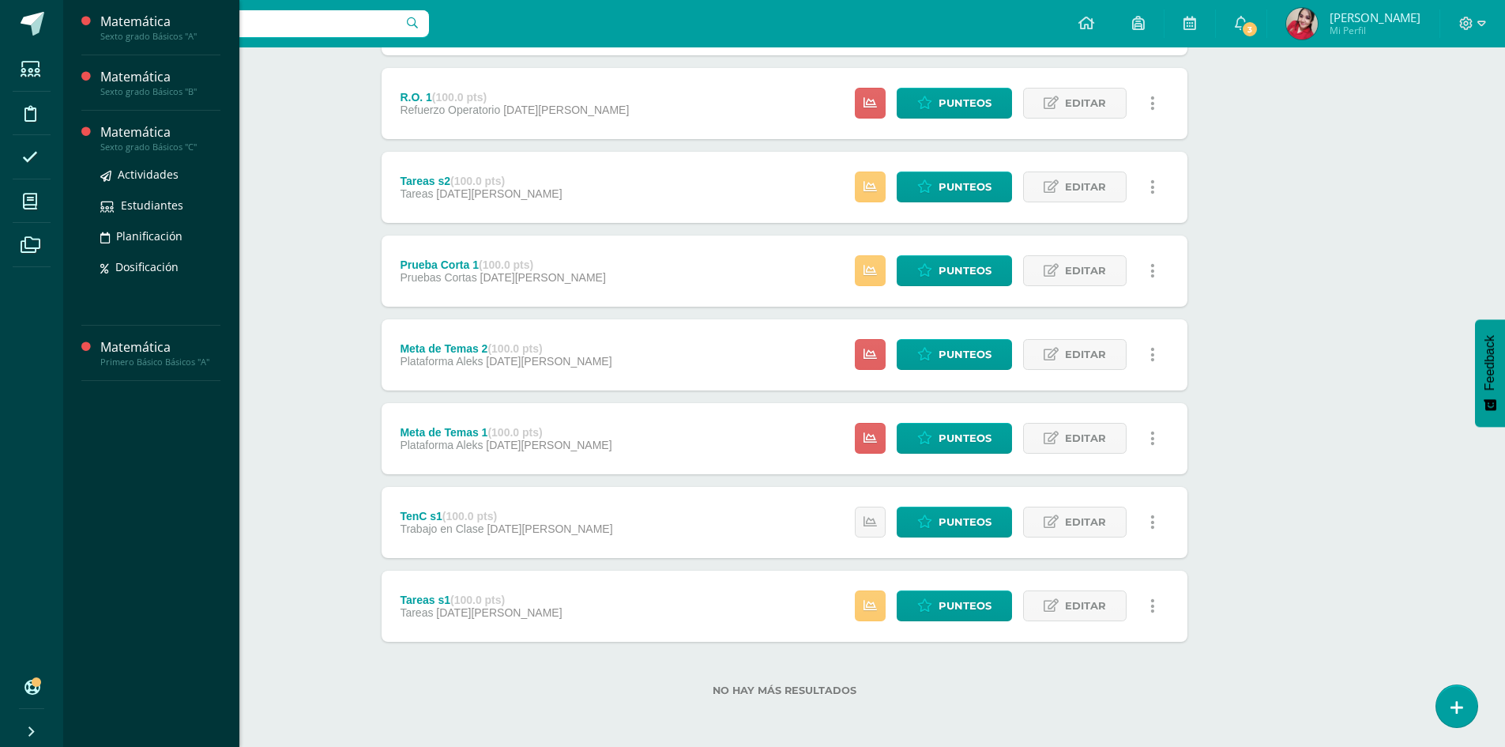
click at [162, 130] on div "Matemática" at bounding box center [160, 132] width 120 height 18
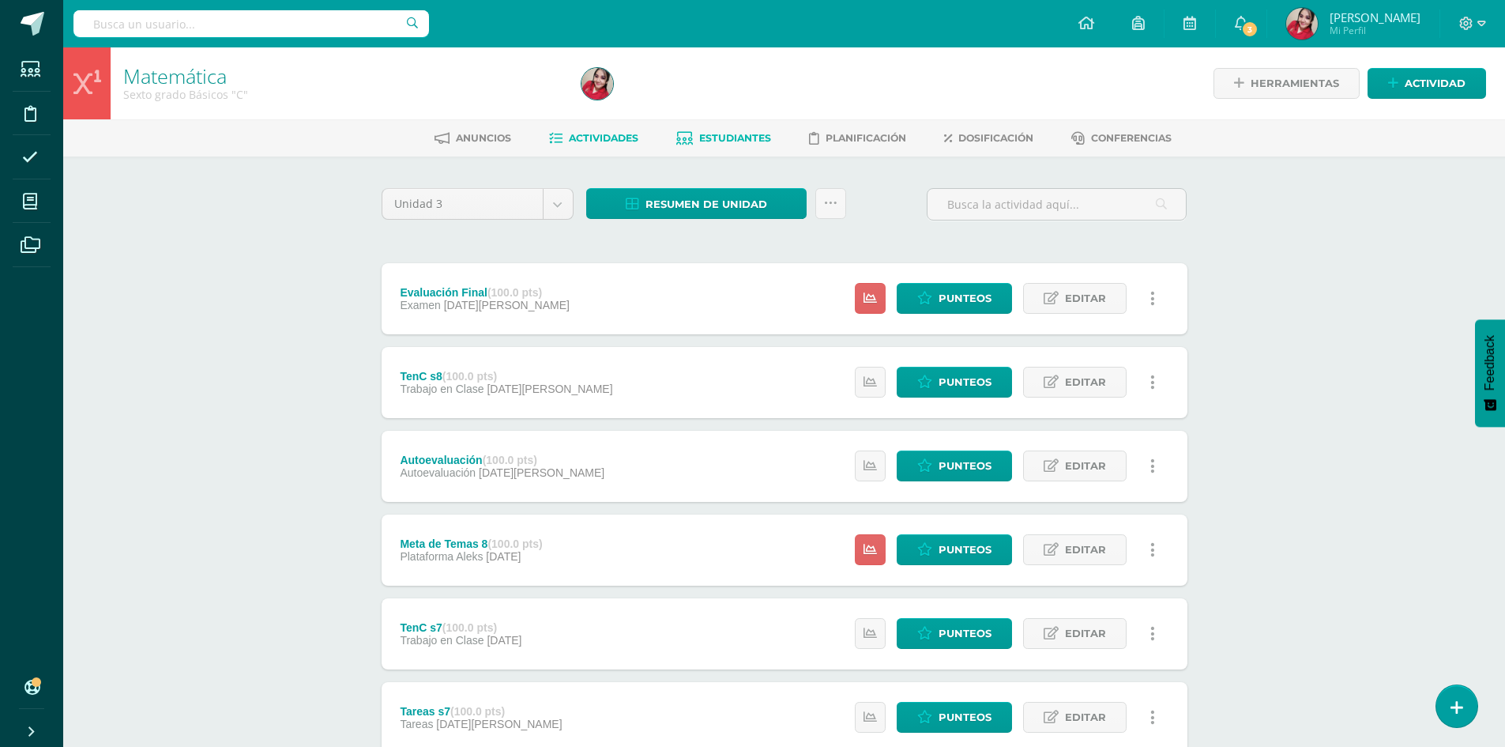
click at [727, 147] on link "Estudiantes" at bounding box center [723, 138] width 95 height 25
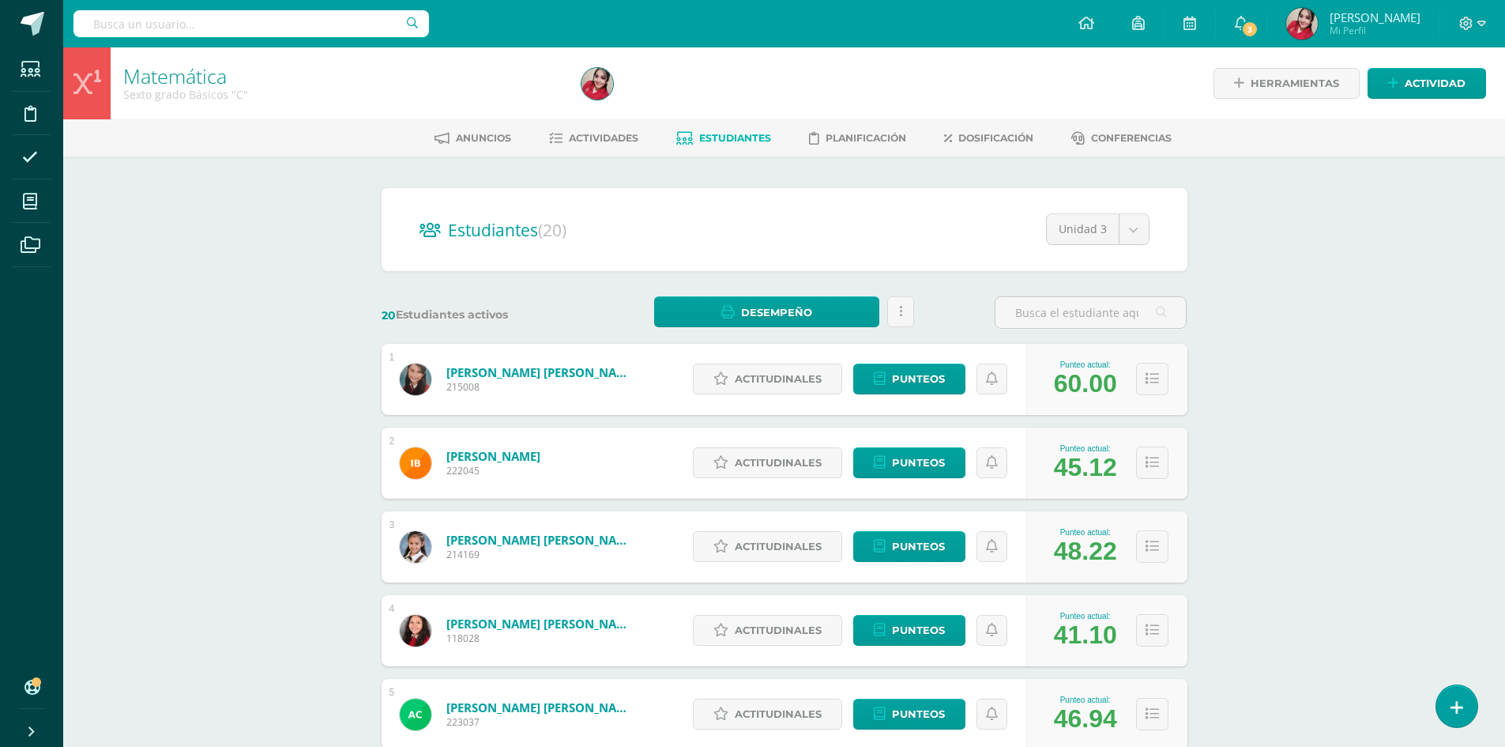
drag, startPoint x: 1504, startPoint y: 292, endPoint x: 1516, endPoint y: 412, distance: 120.7
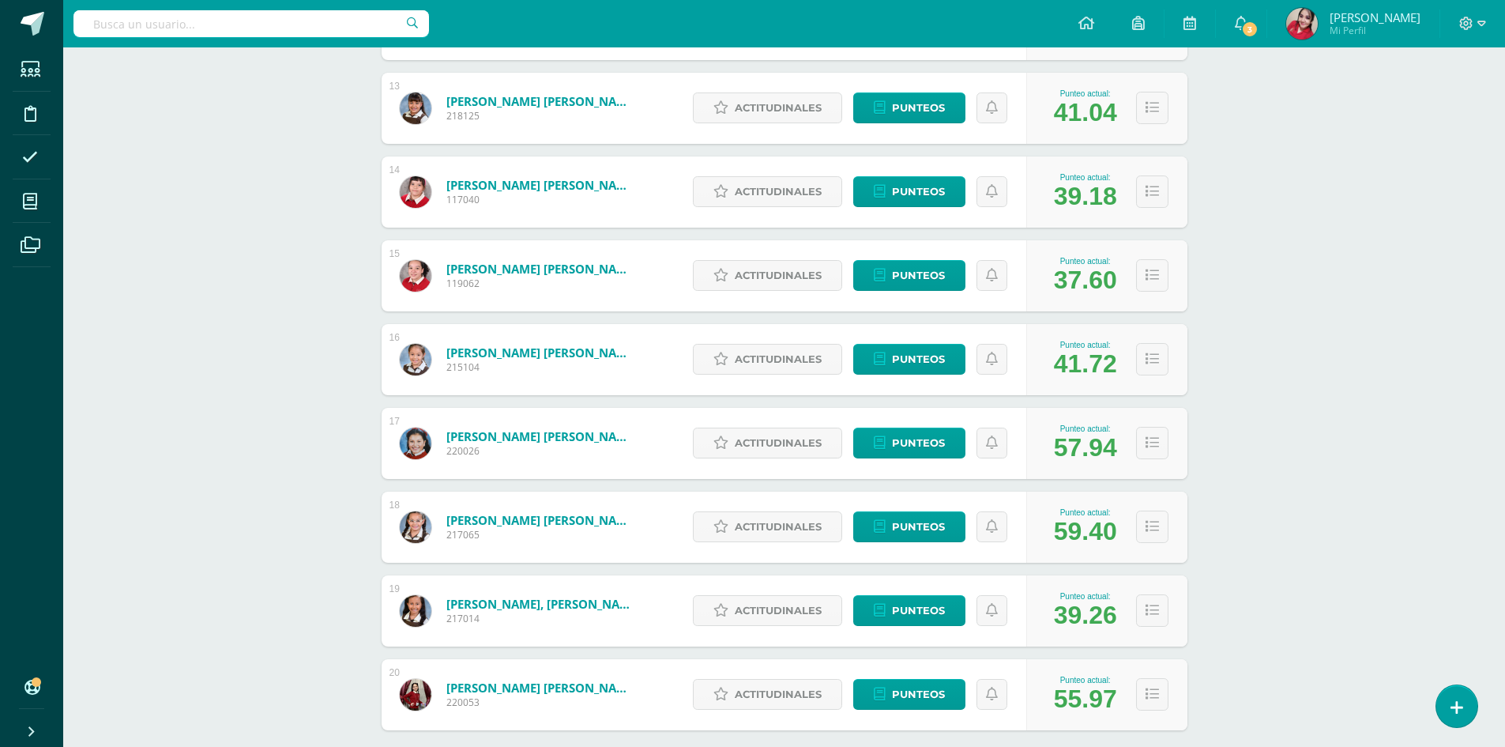
scroll to position [1312, 0]
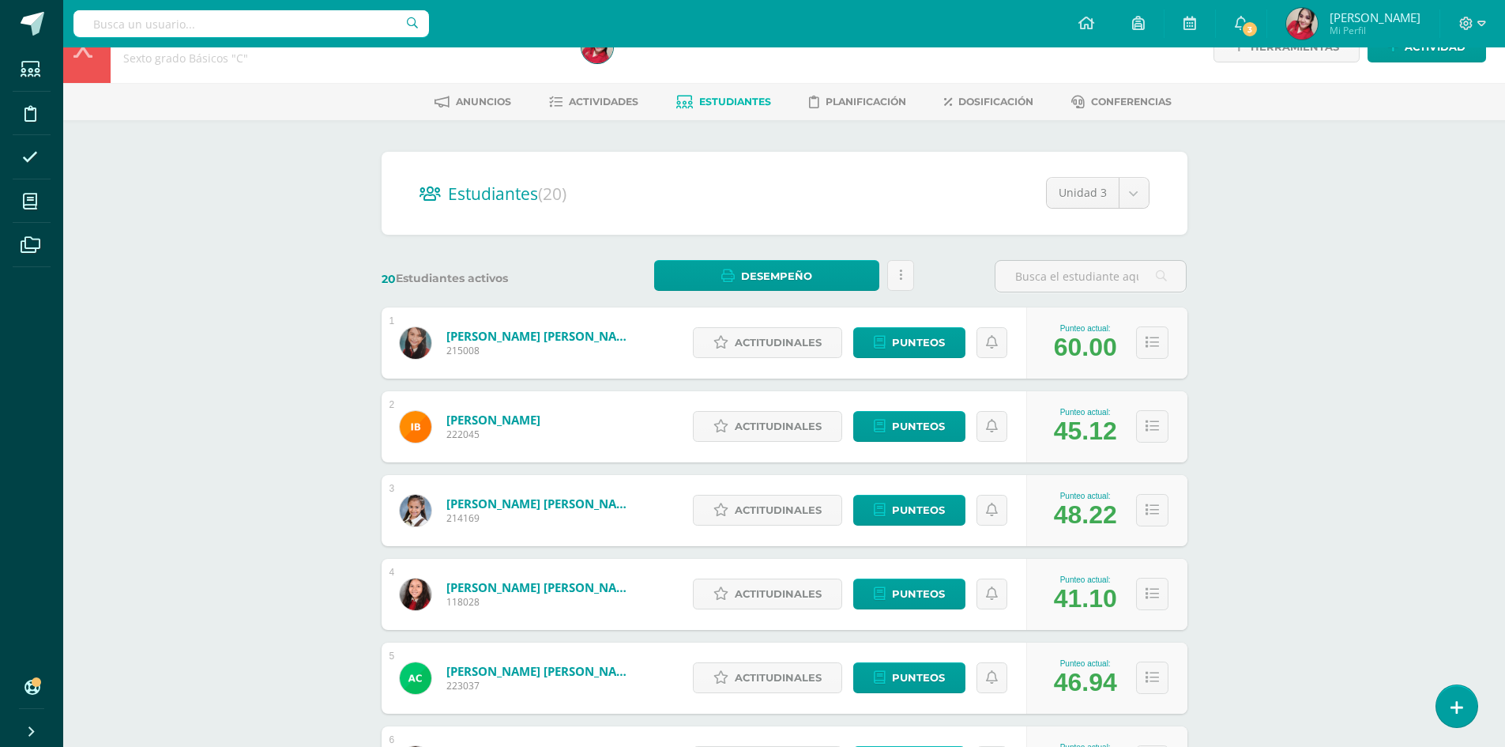
scroll to position [0, 0]
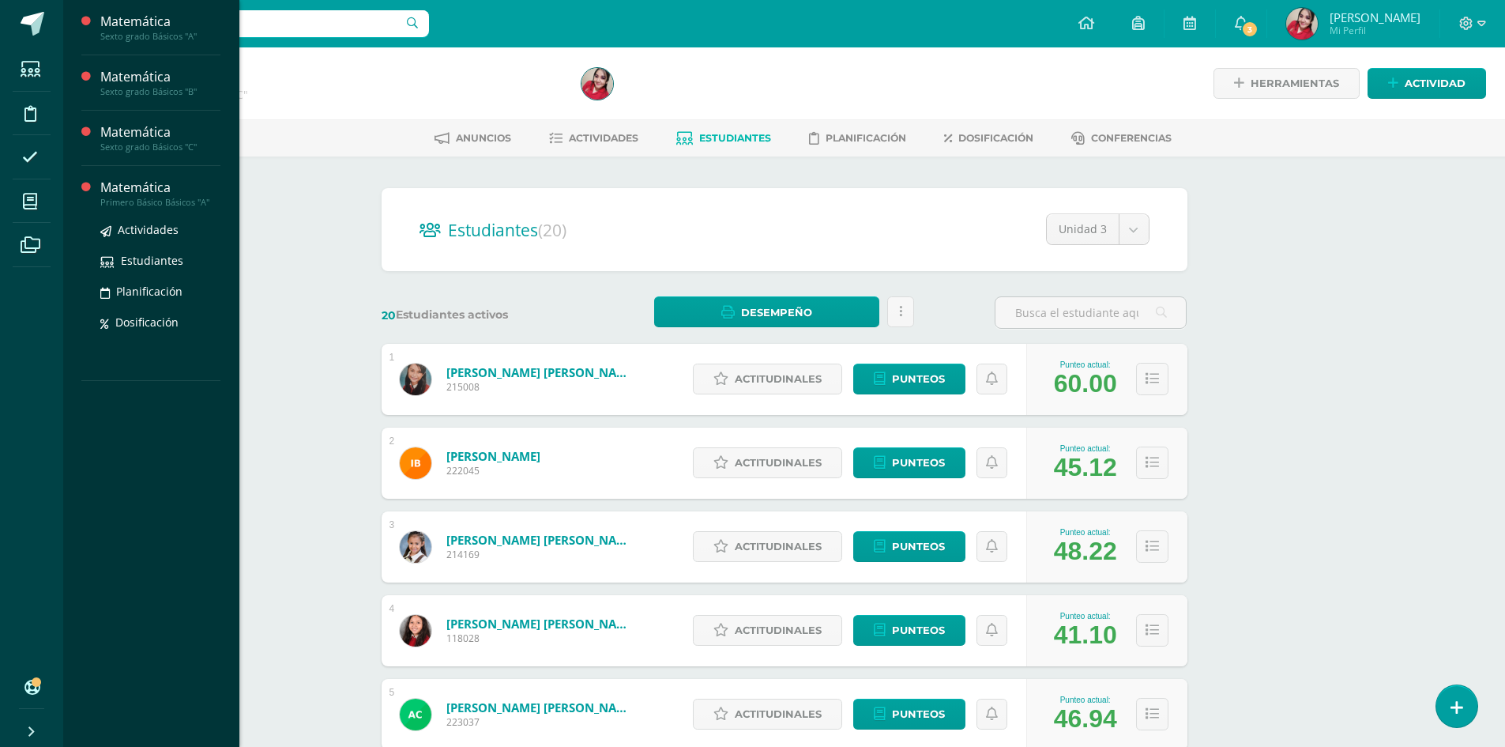
click at [136, 190] on div "Matemática" at bounding box center [160, 188] width 120 height 18
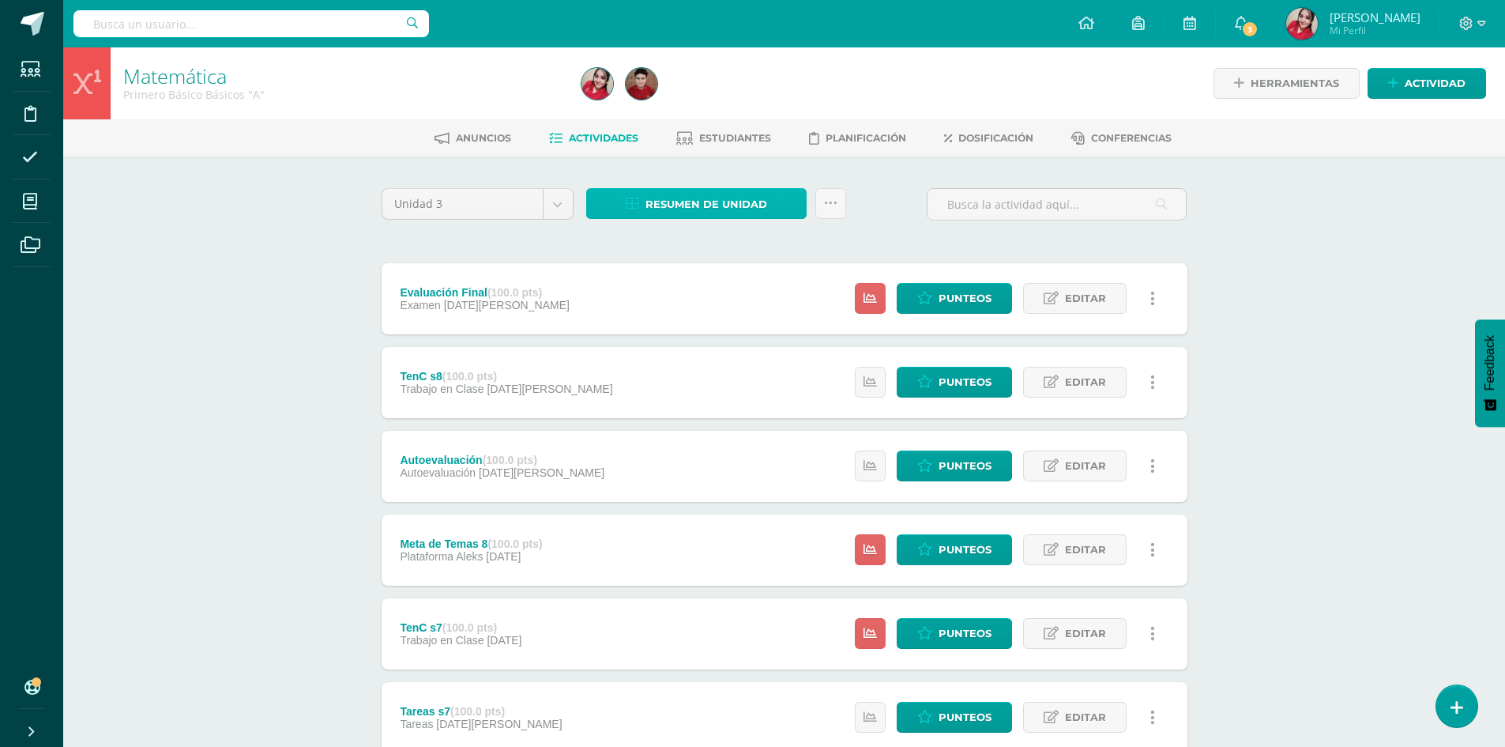
click at [696, 200] on span "Resumen de unidad" at bounding box center [707, 204] width 122 height 29
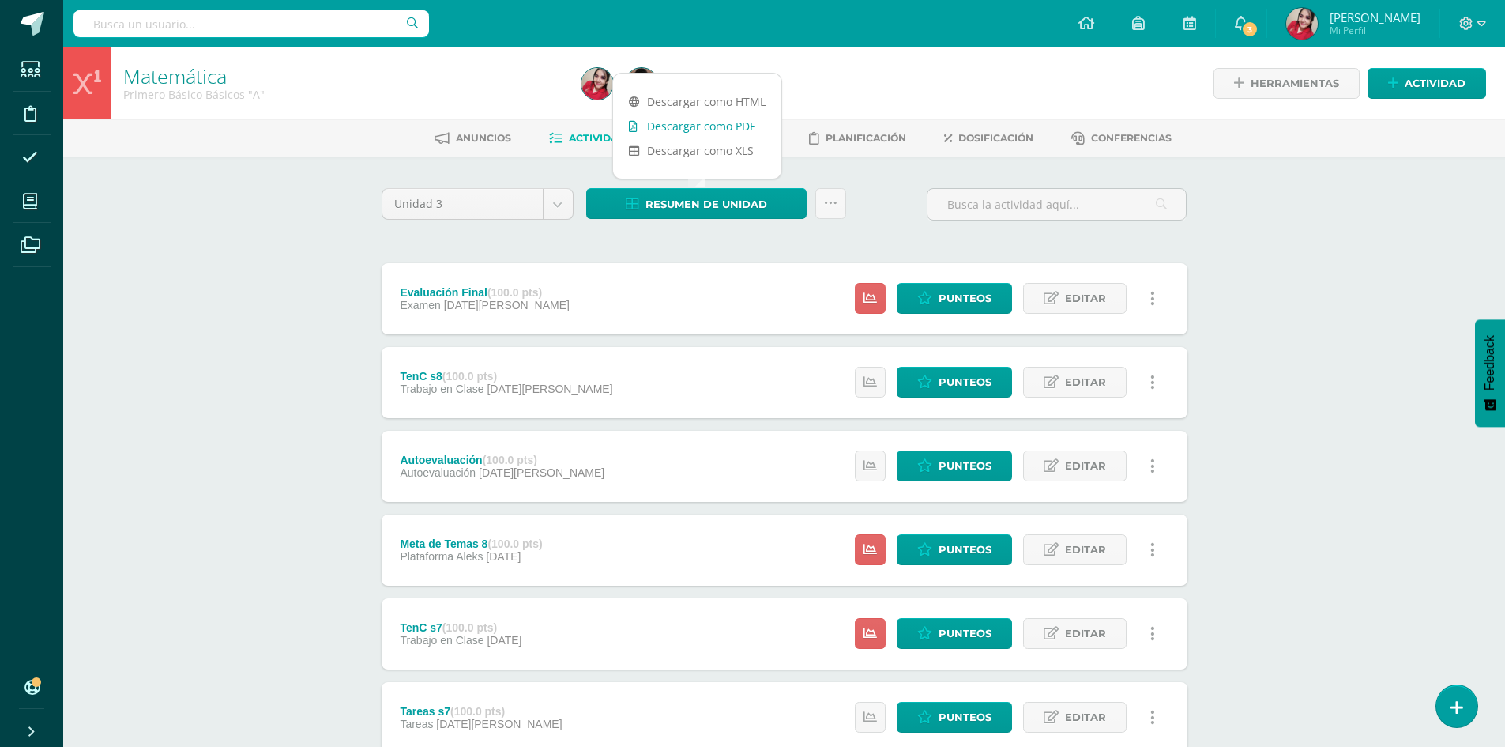
click at [713, 128] on link "Descargar como PDF" at bounding box center [697, 126] width 168 height 24
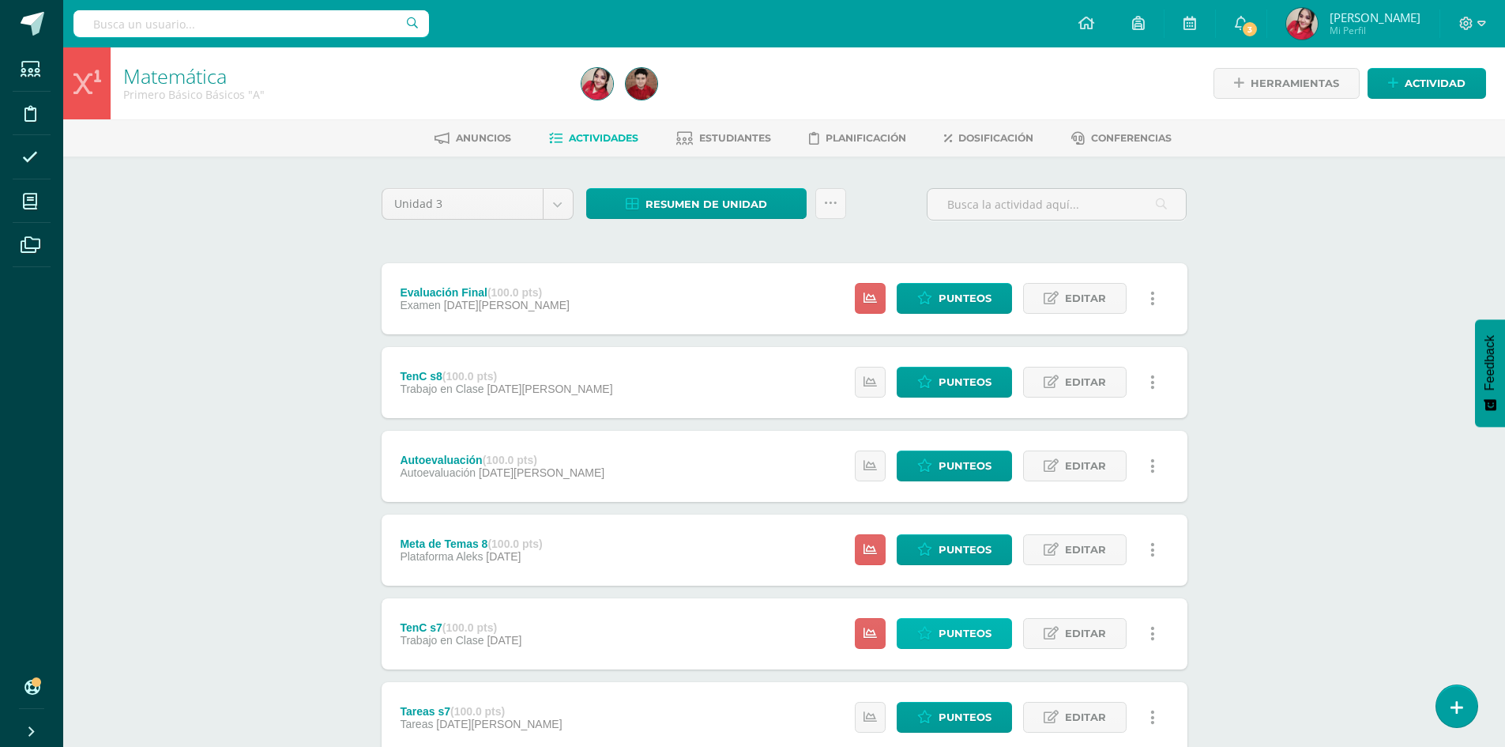
click at [935, 631] on link "Punteos" at bounding box center [954, 633] width 115 height 31
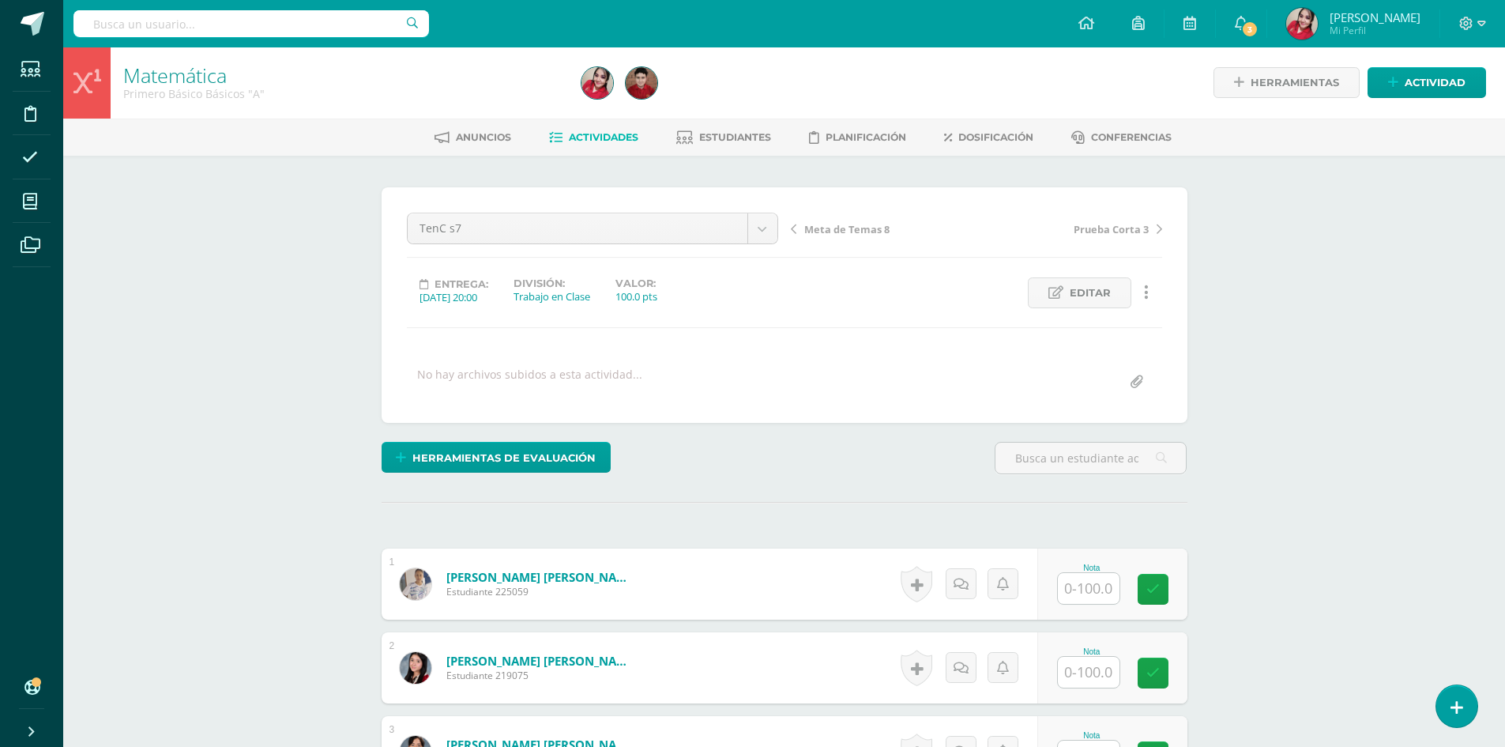
scroll to position [2, 0]
click at [1099, 591] on input "text" at bounding box center [1097, 588] width 63 height 32
type input "100"
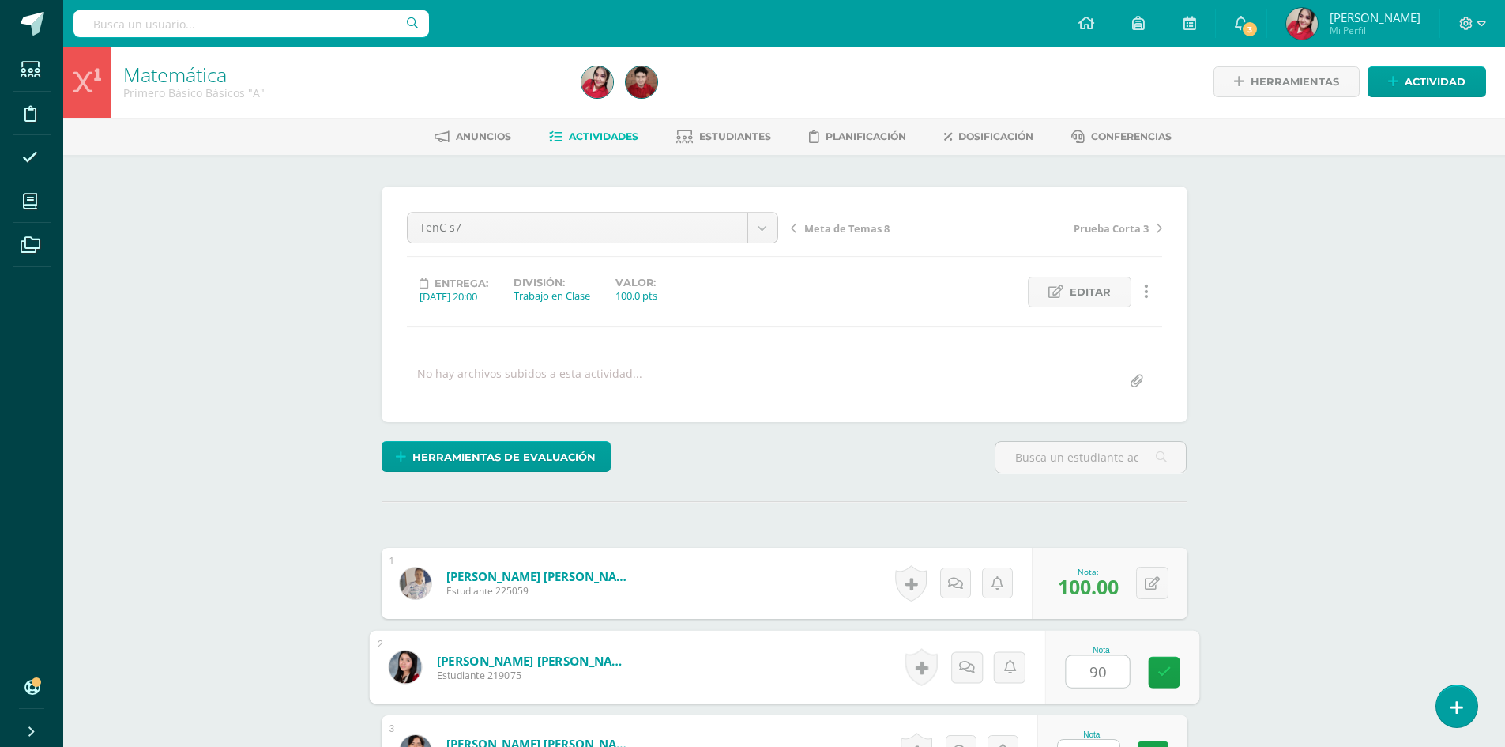
type input "90"
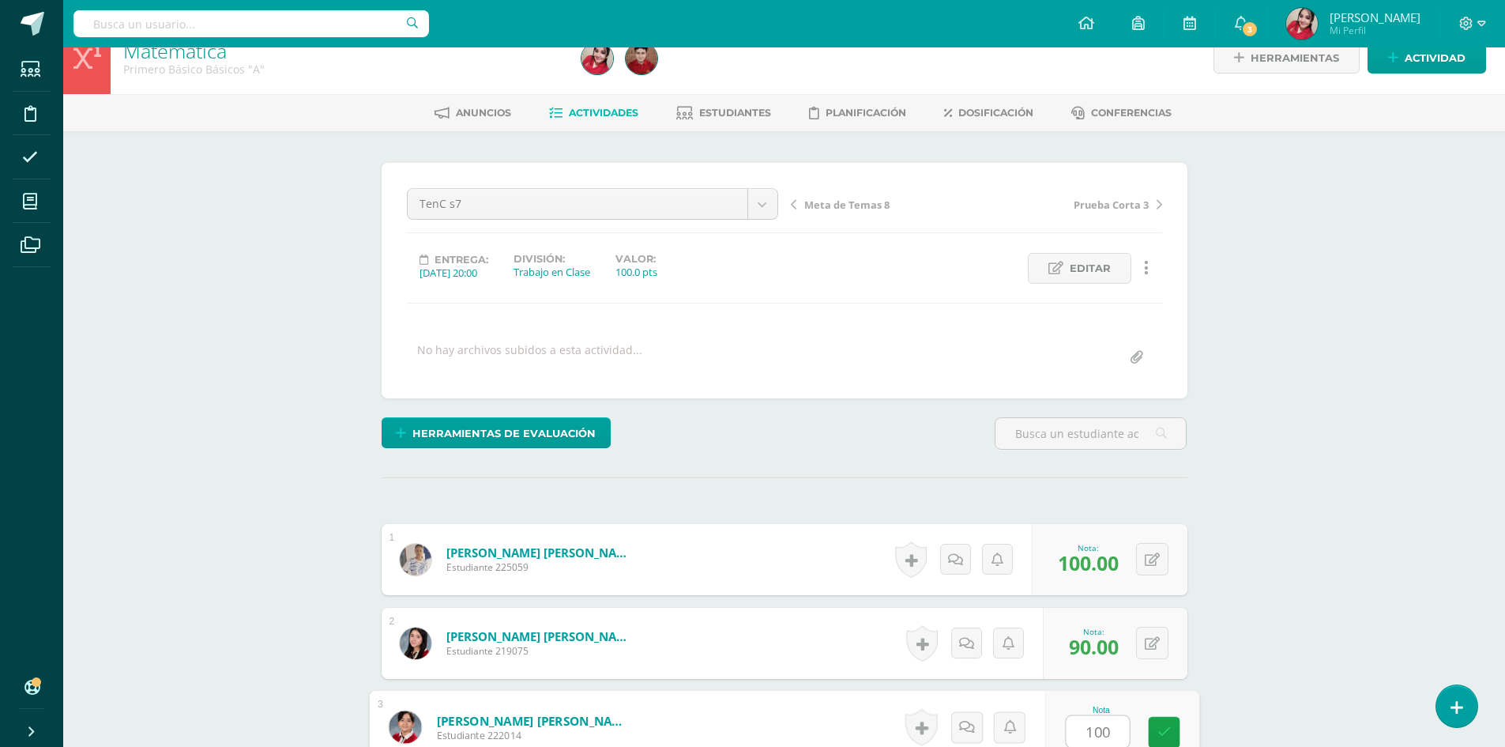
type input "100"
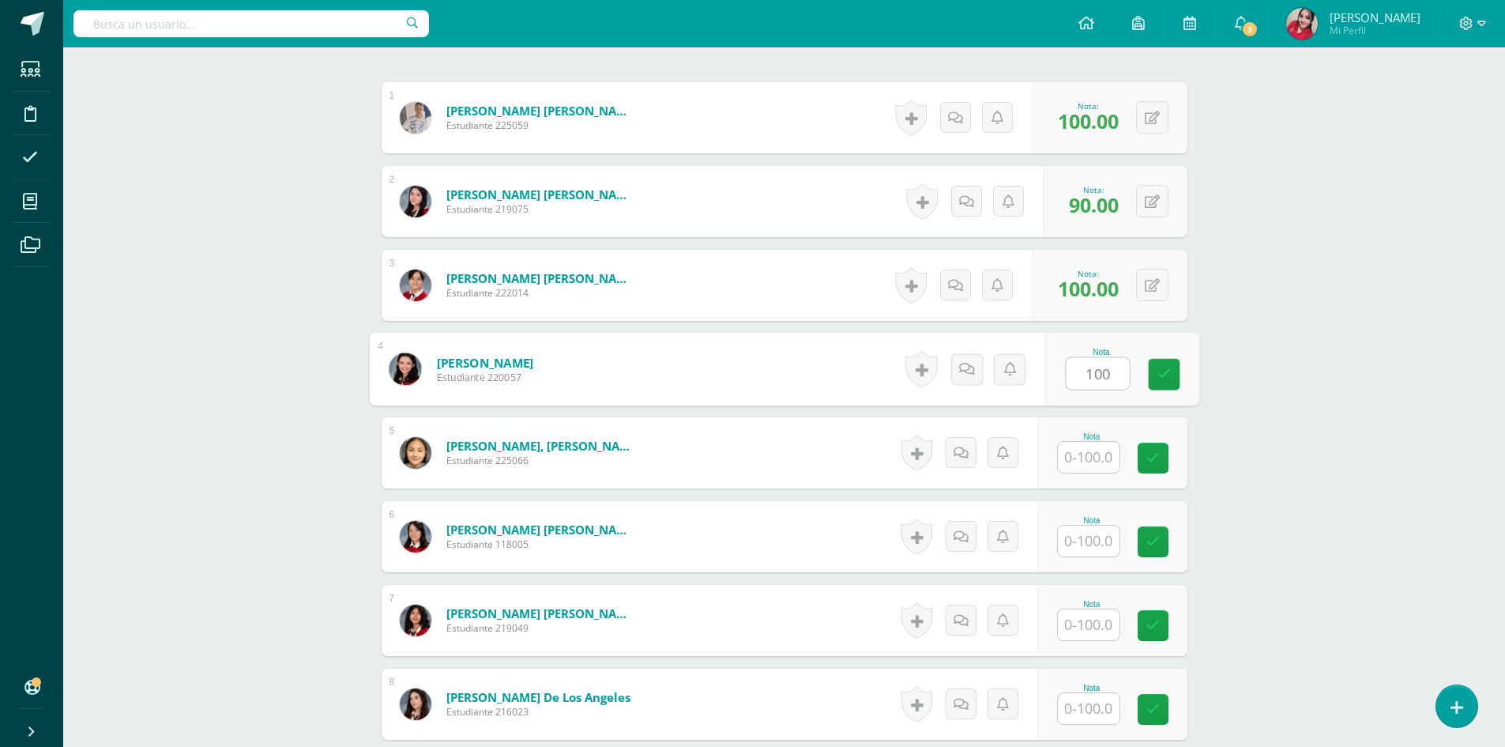
type input "100"
type input "85"
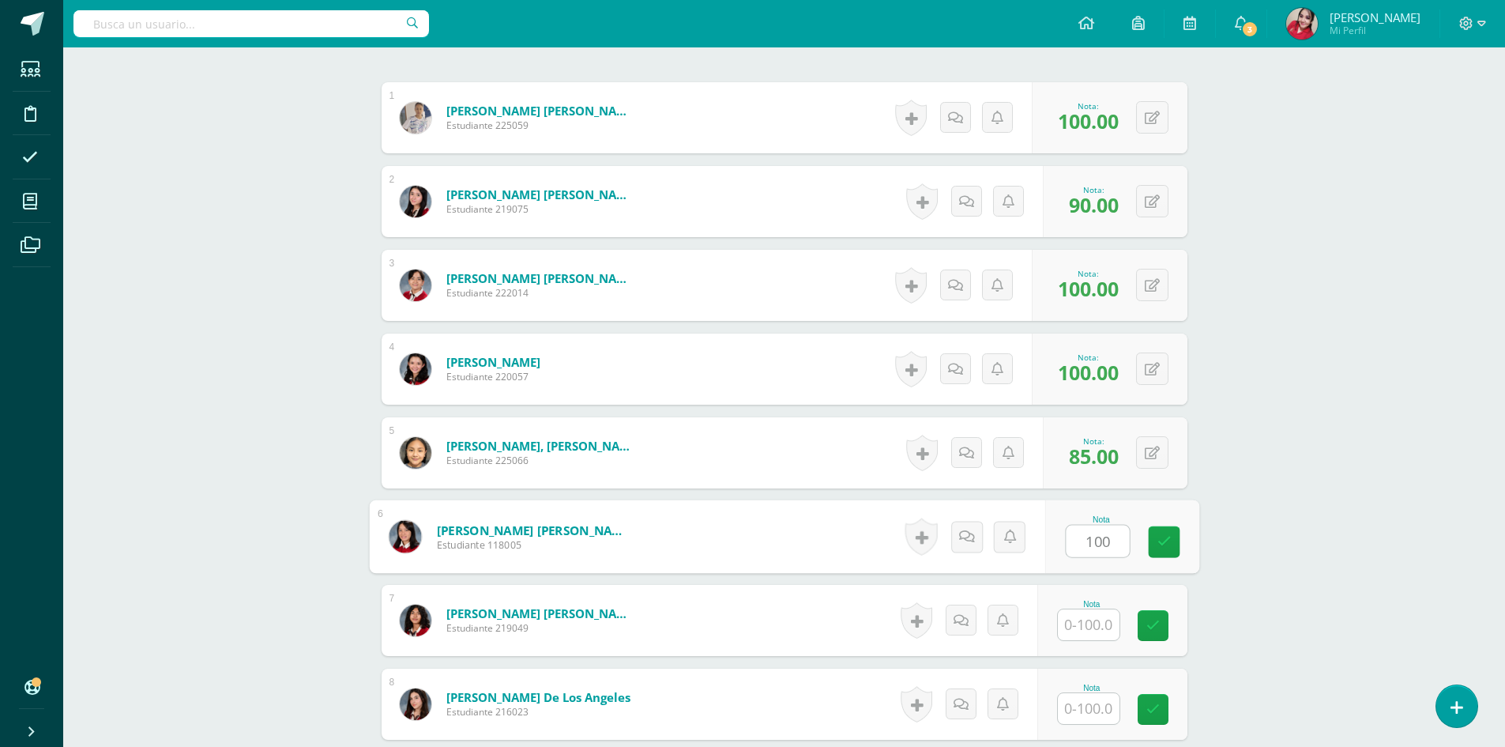
type input "100"
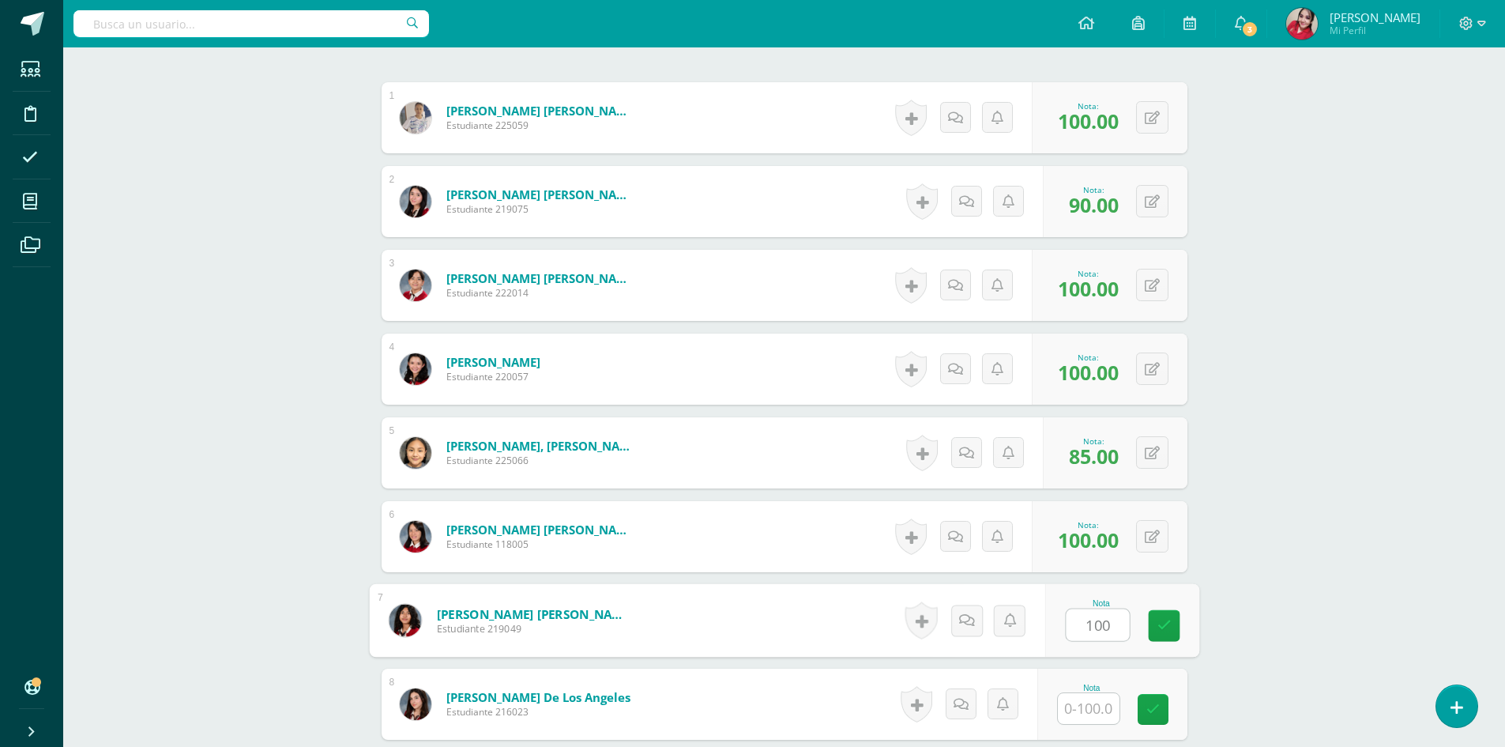
type input "100"
type input "90"
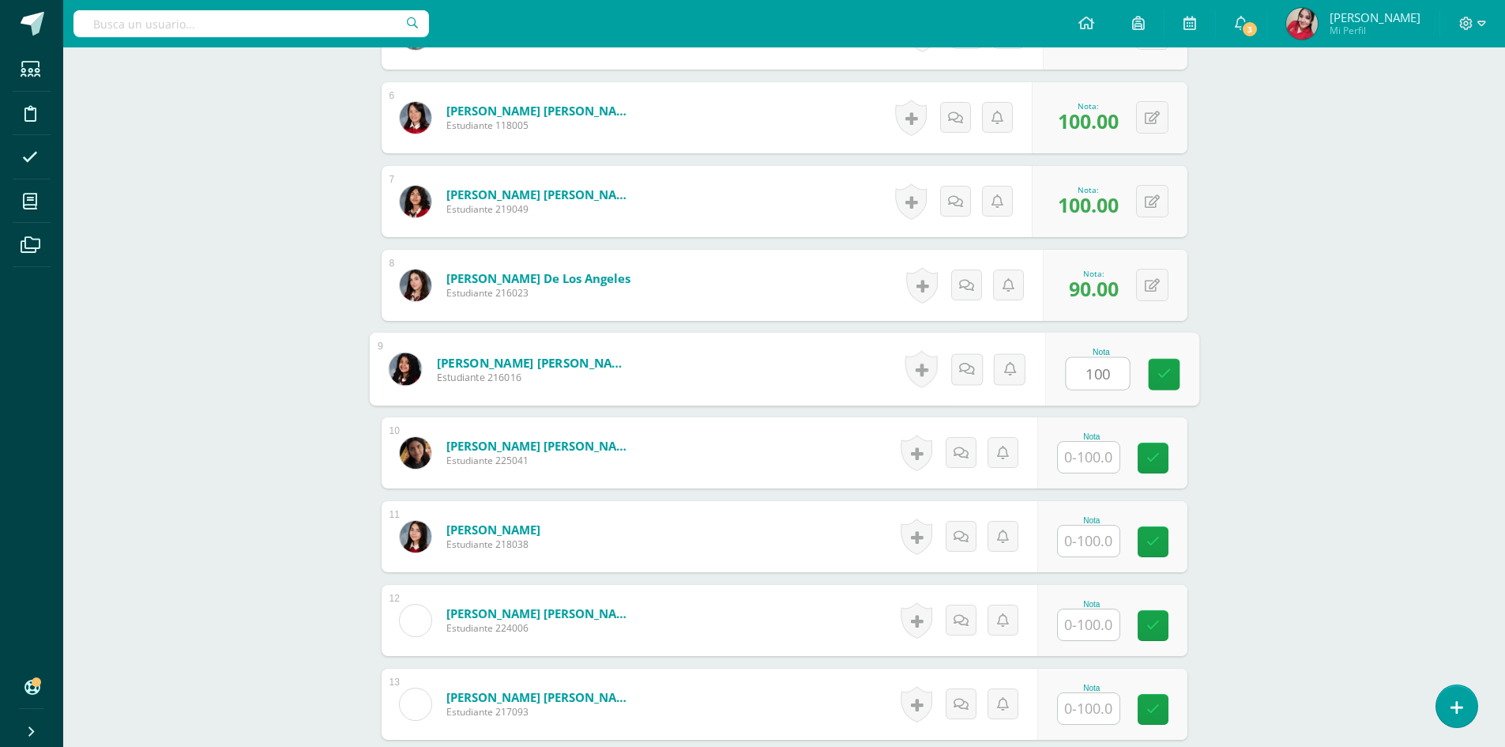
type input "100"
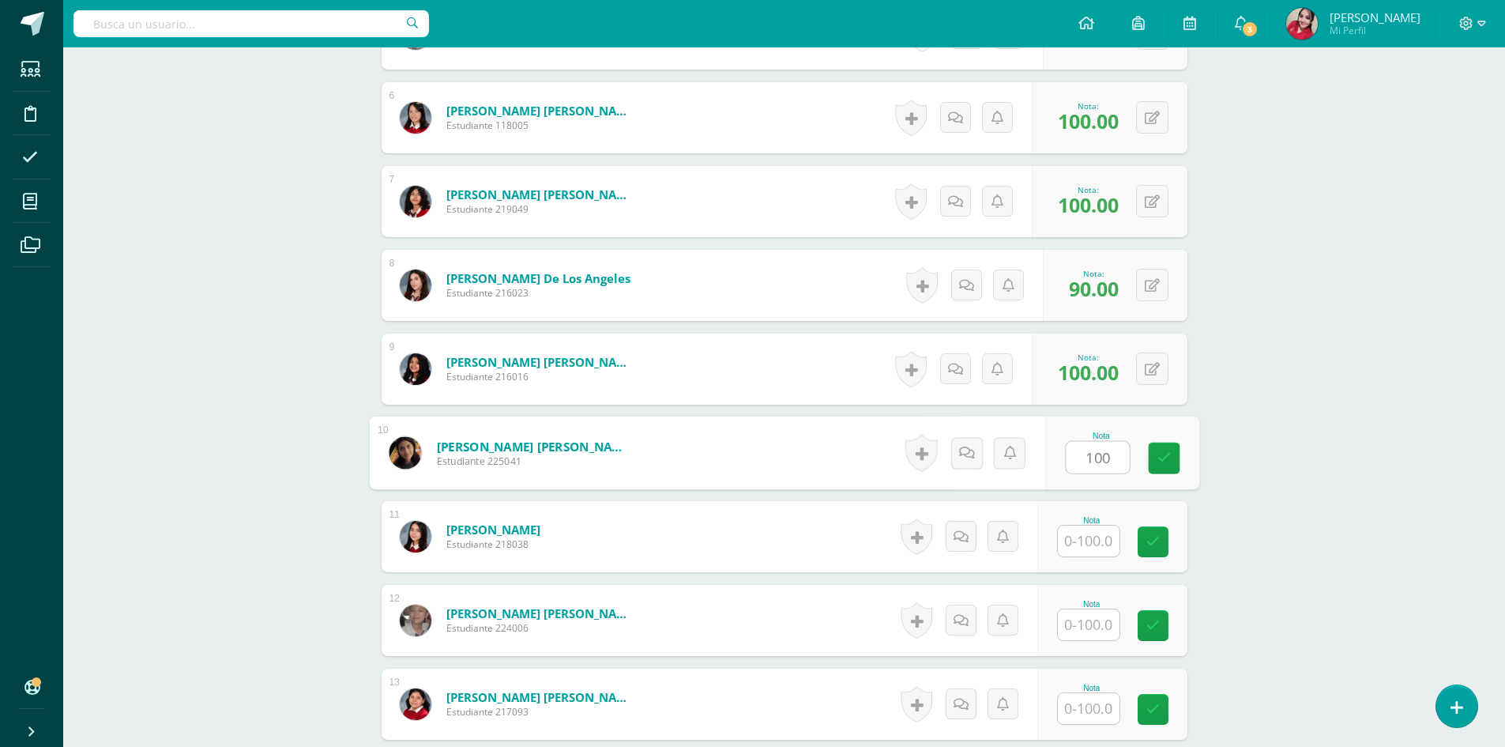
type input "100"
type input "1"
type input "90"
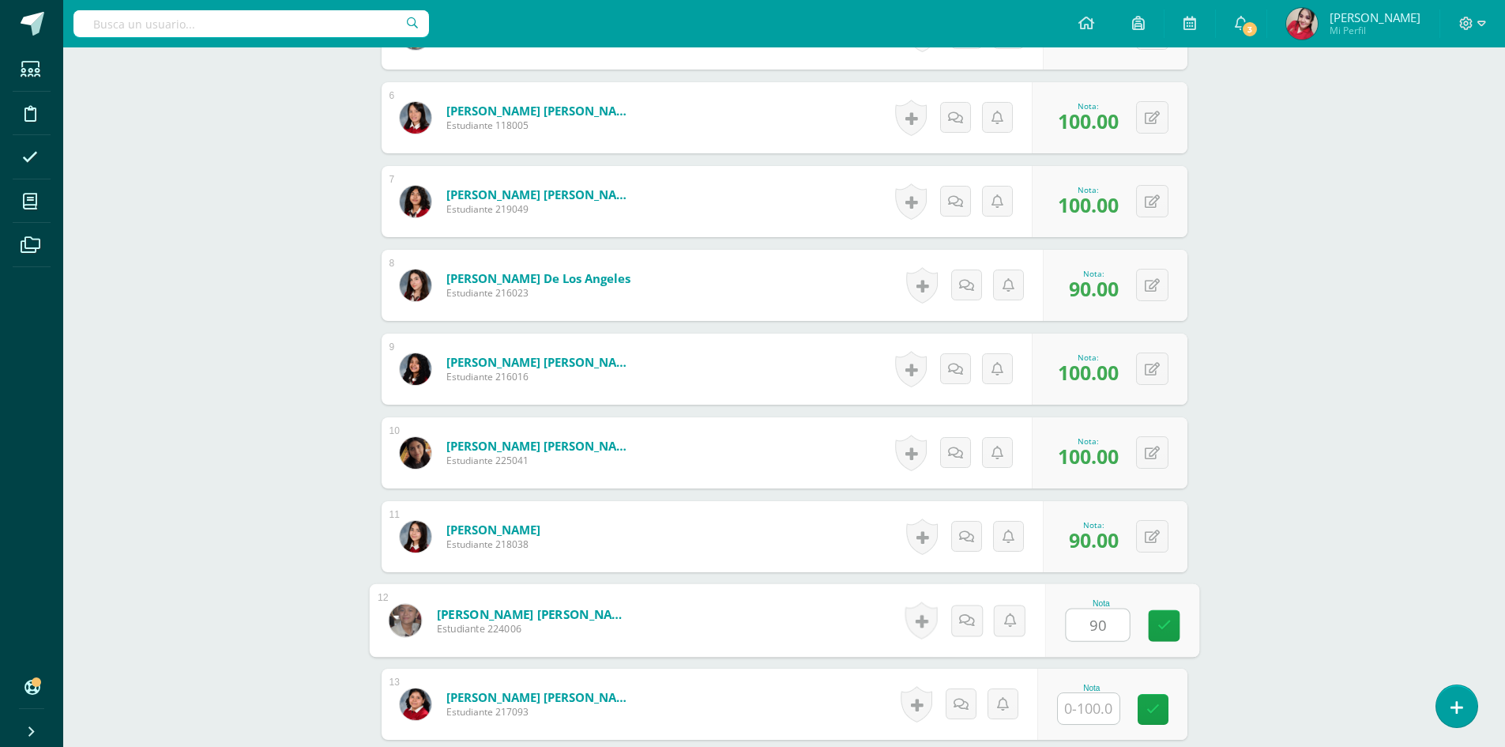
type input "90"
type input "100"
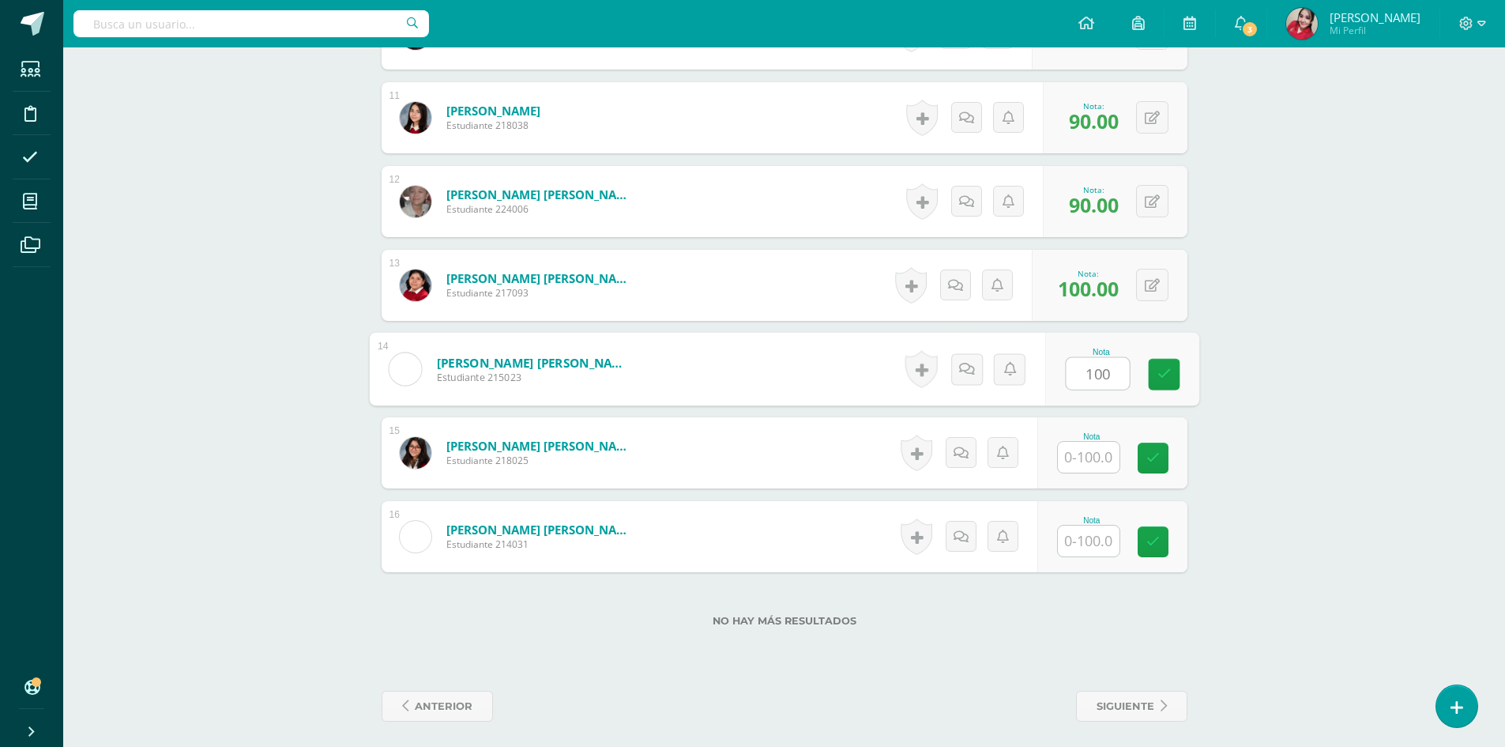
type input "100"
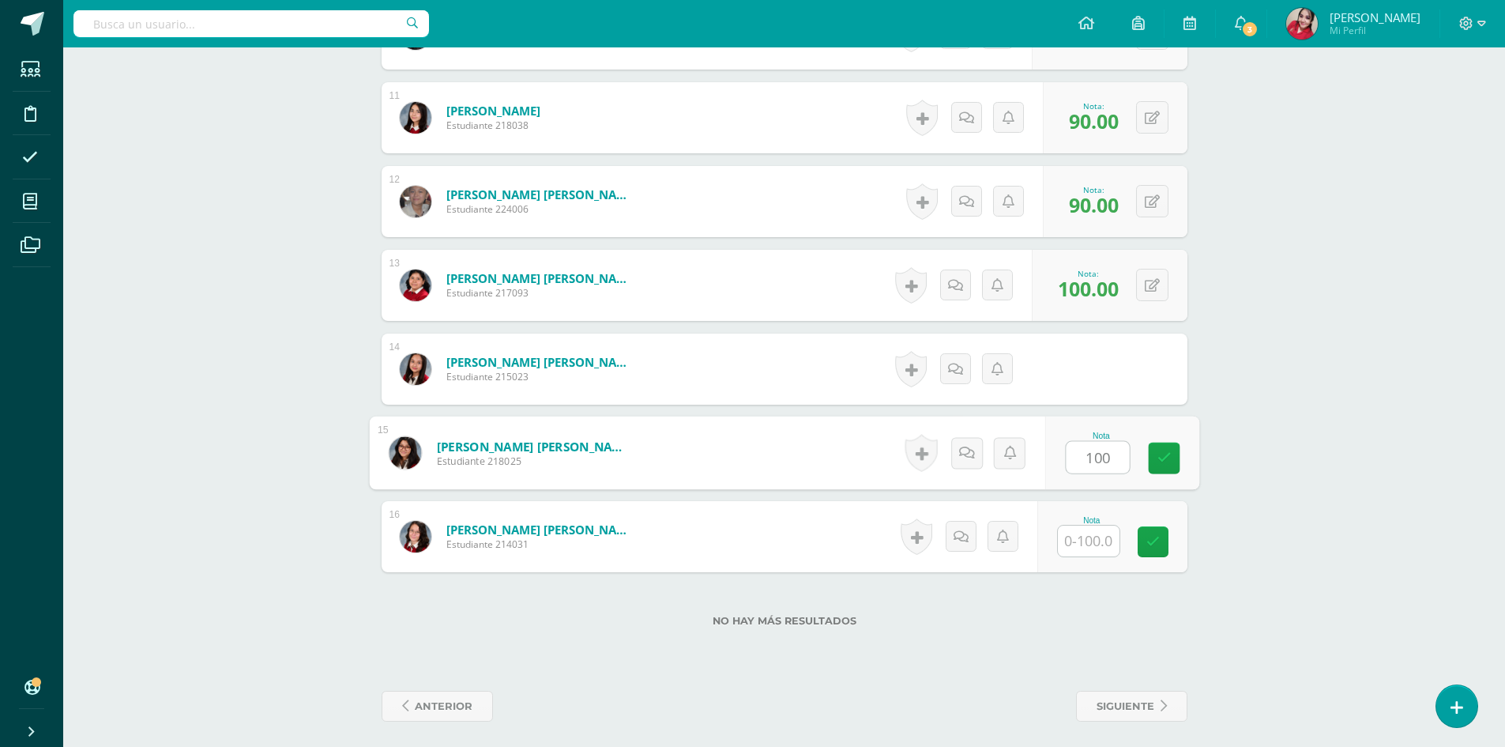
type input "100"
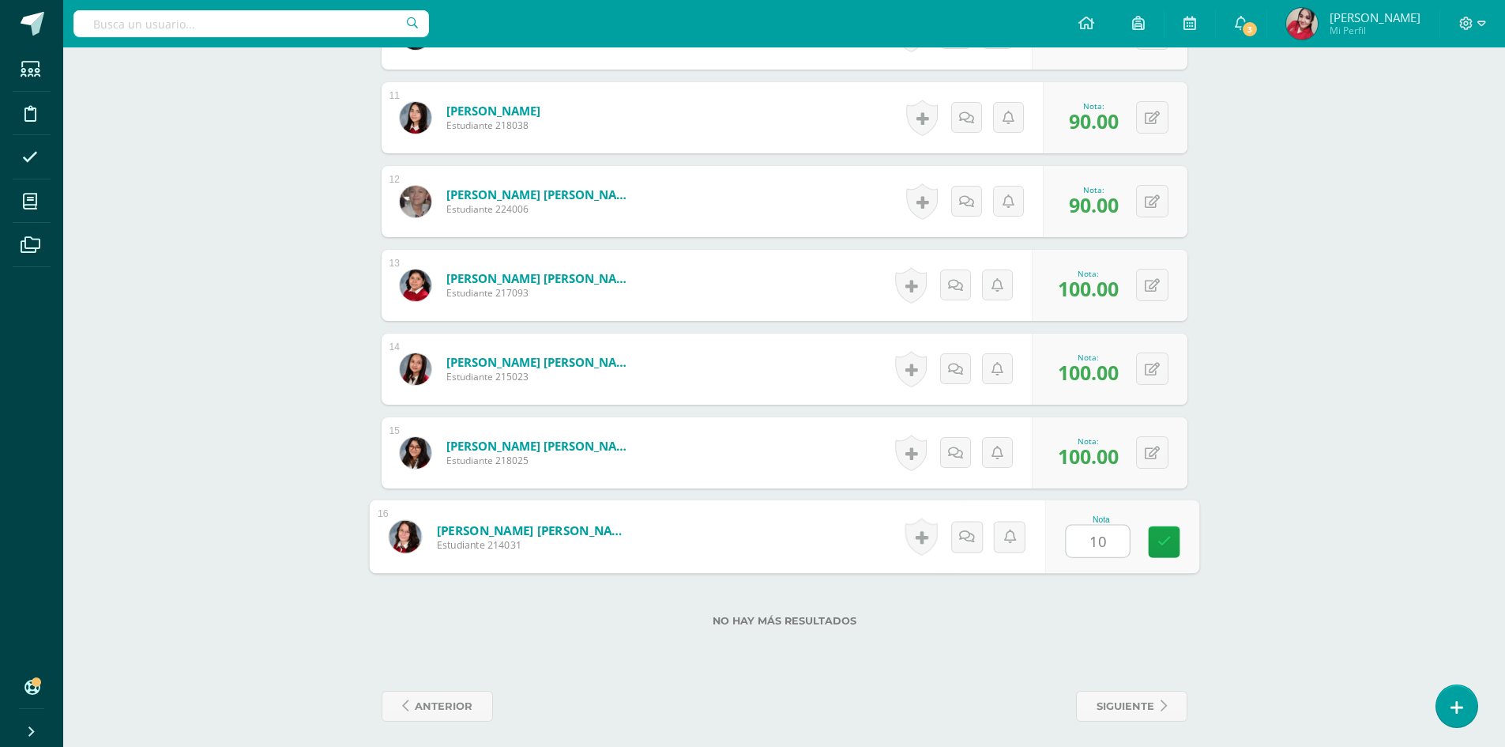
type input "100"
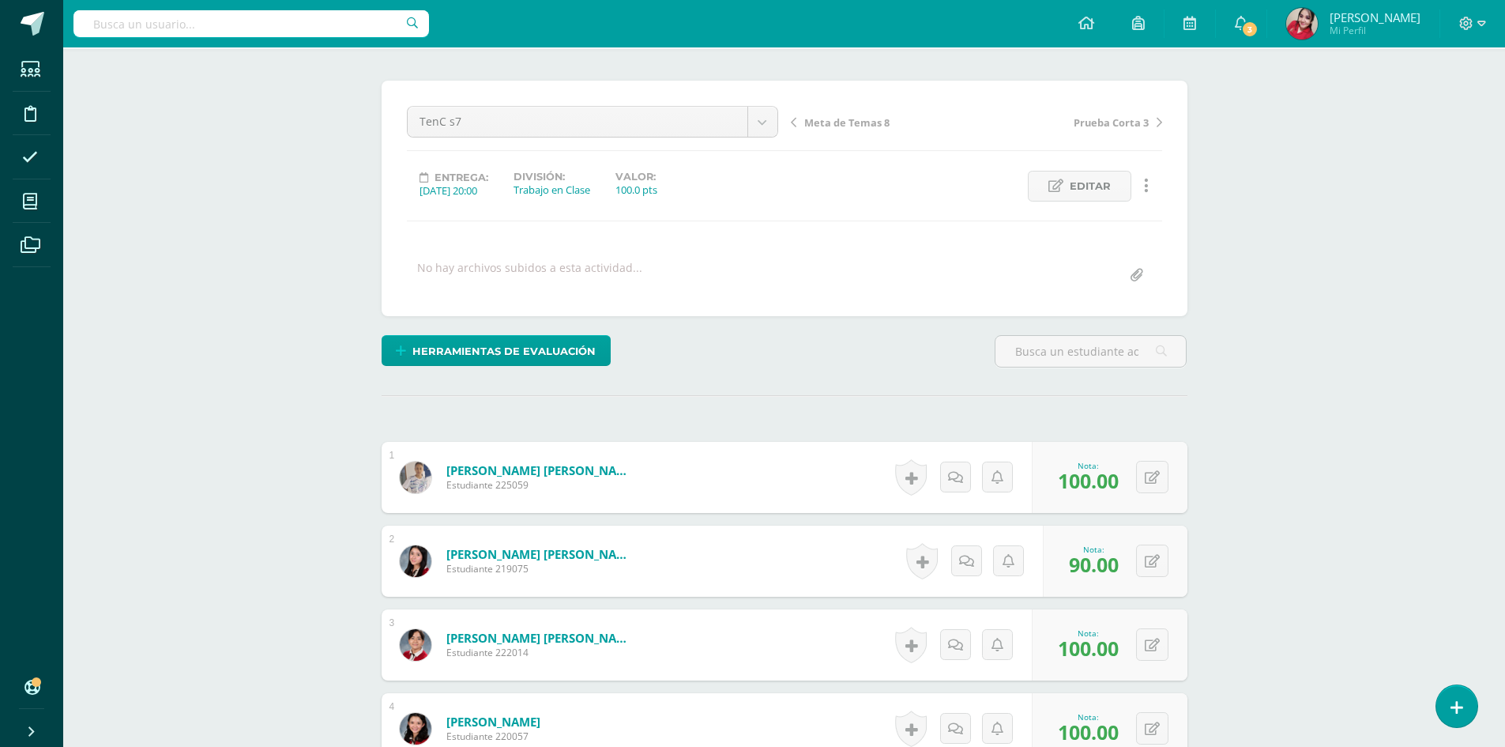
scroll to position [0, 0]
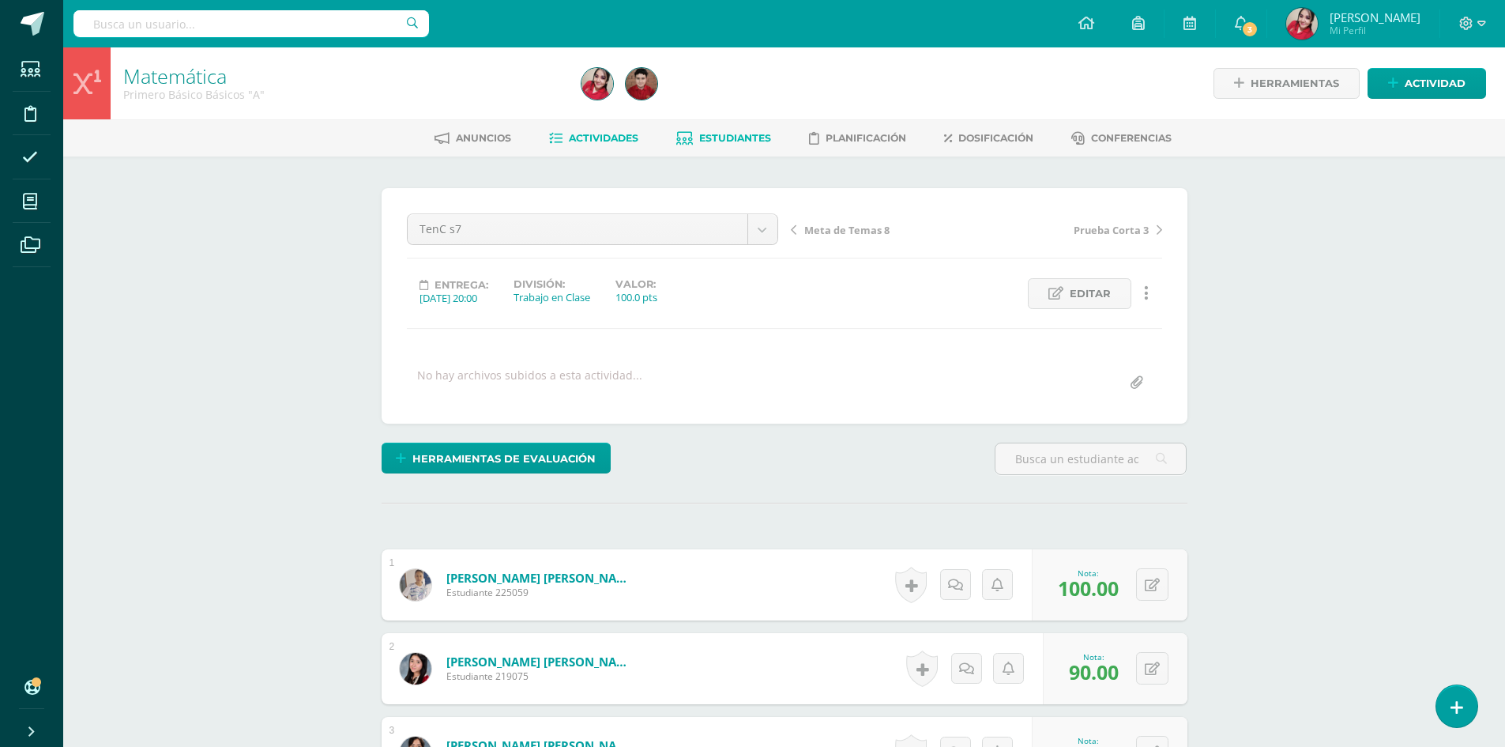
click at [717, 142] on span "Estudiantes" at bounding box center [735, 138] width 72 height 12
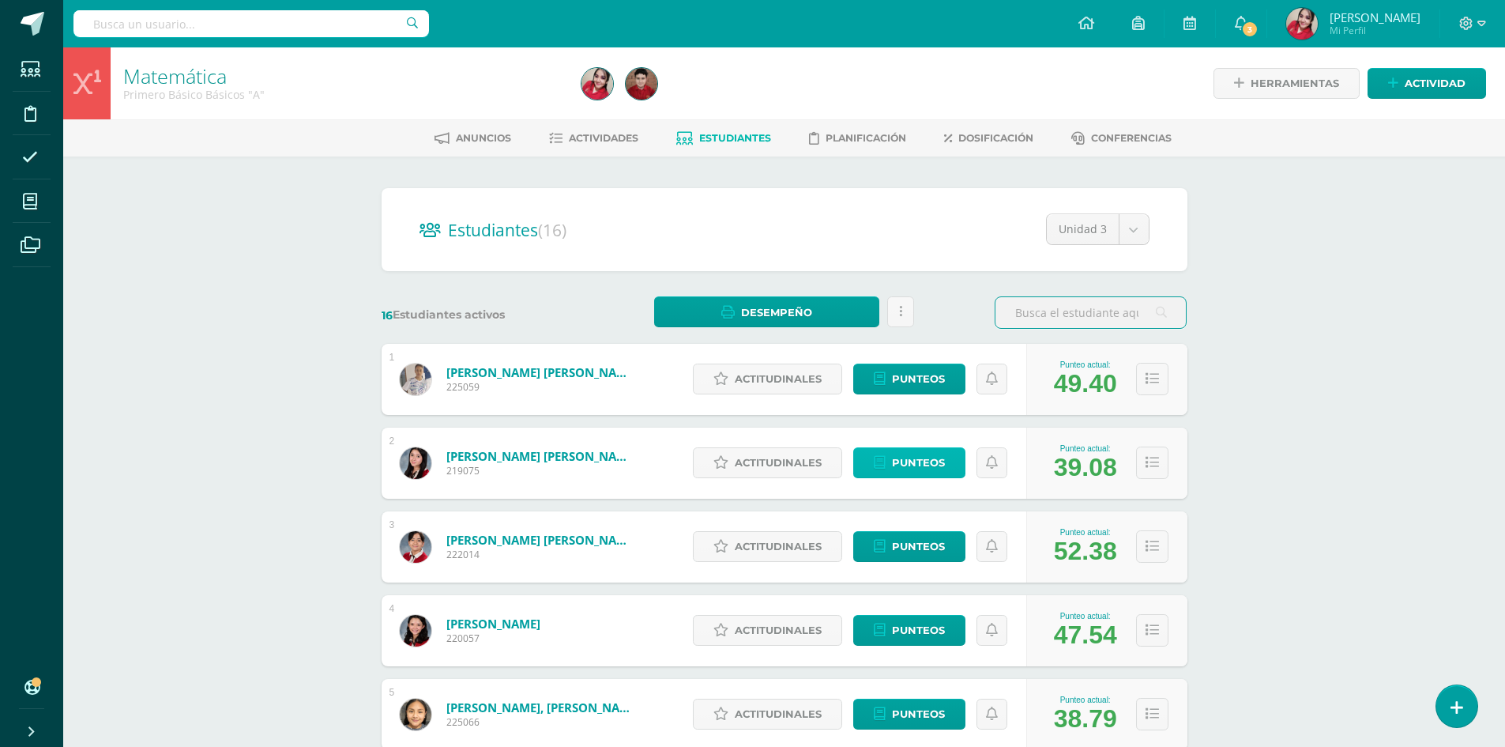
click at [932, 459] on span "Punteos" at bounding box center [918, 462] width 53 height 29
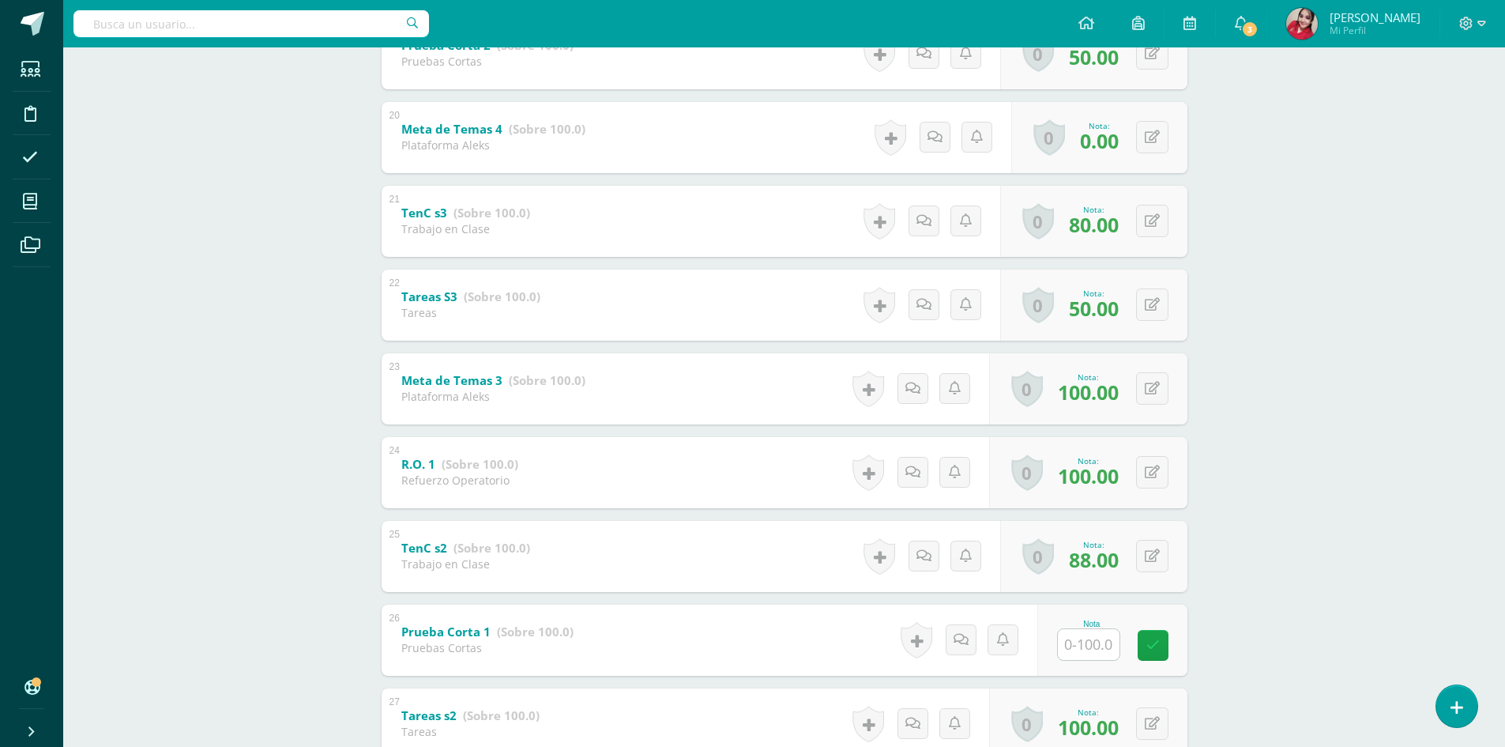
scroll to position [2121, 0]
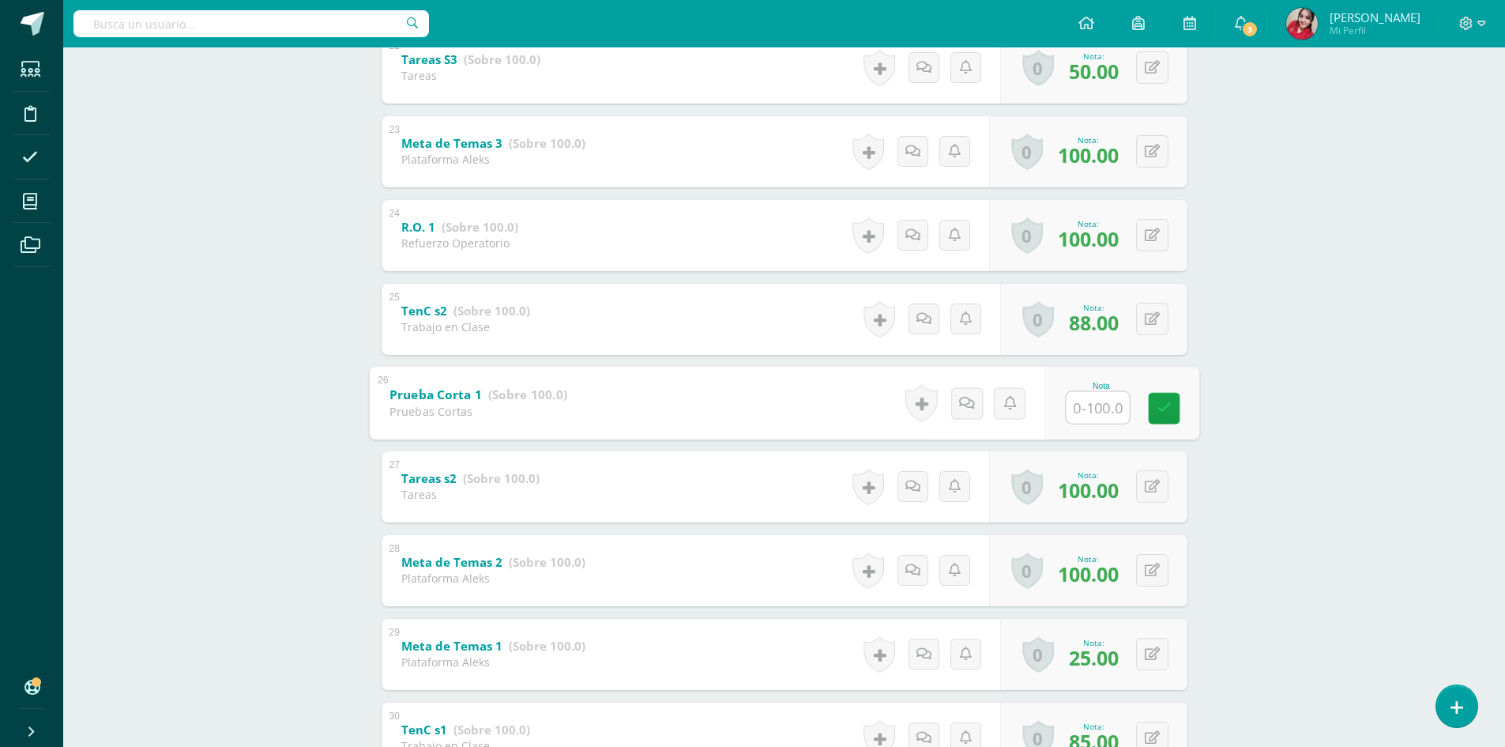
click at [1087, 410] on input "text" at bounding box center [1097, 407] width 63 height 32
type input "41"
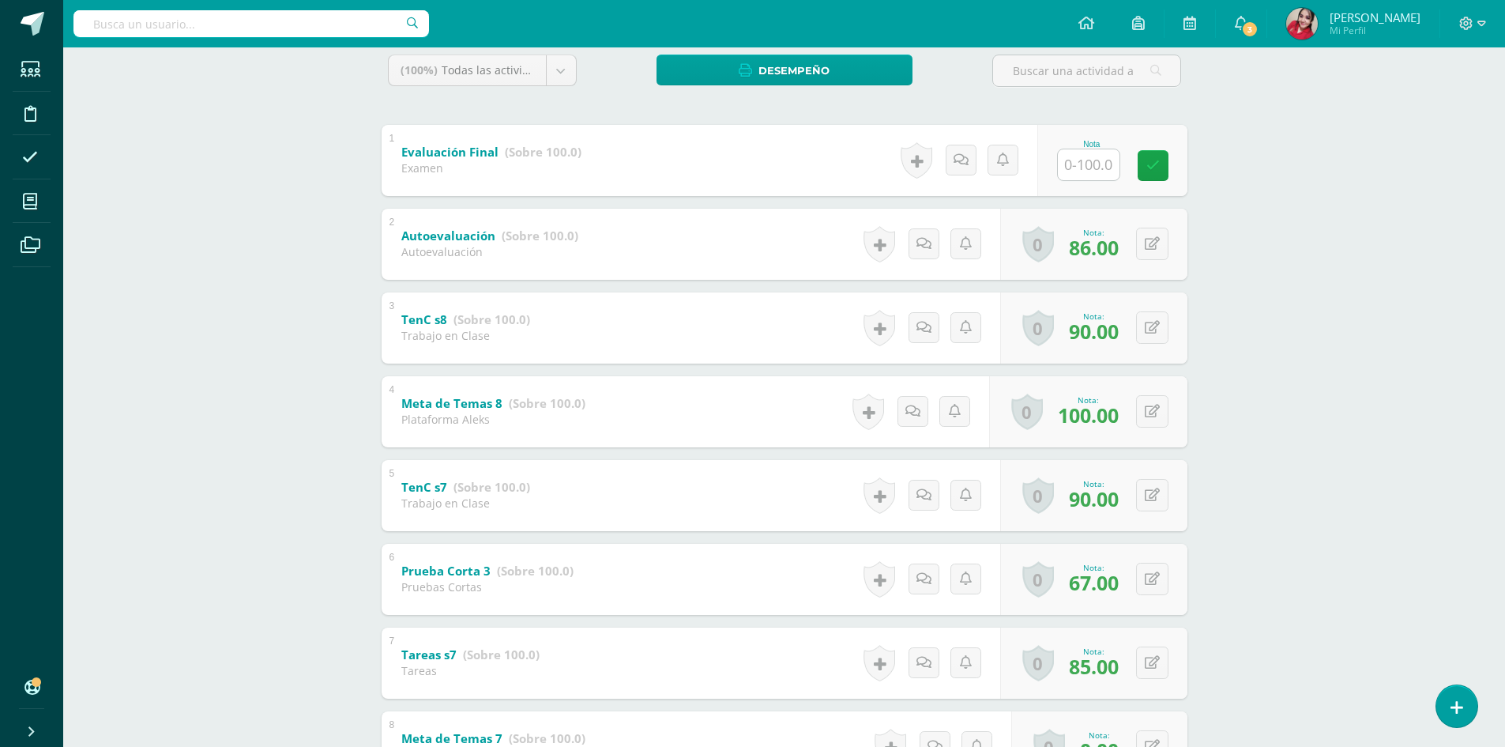
scroll to position [45, 0]
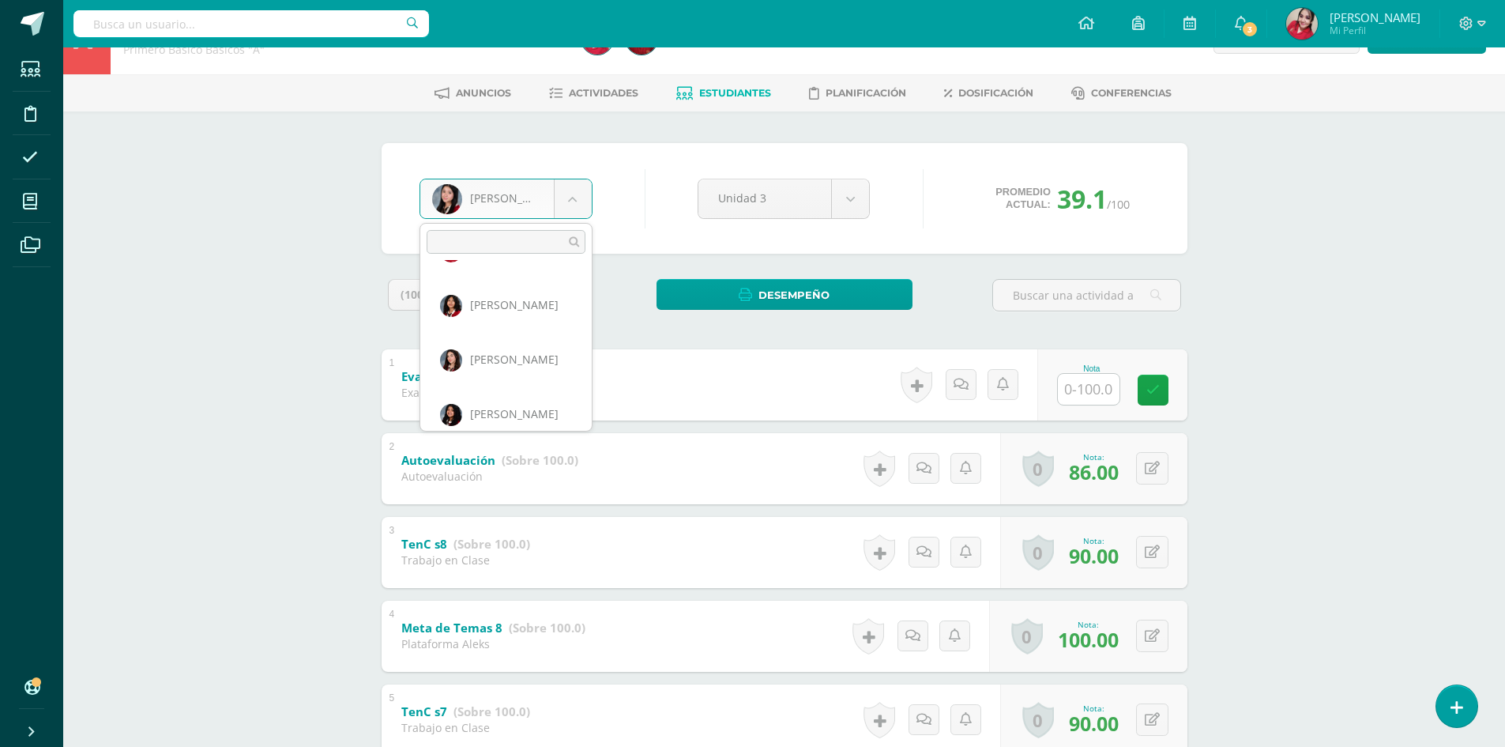
scroll to position [326, 0]
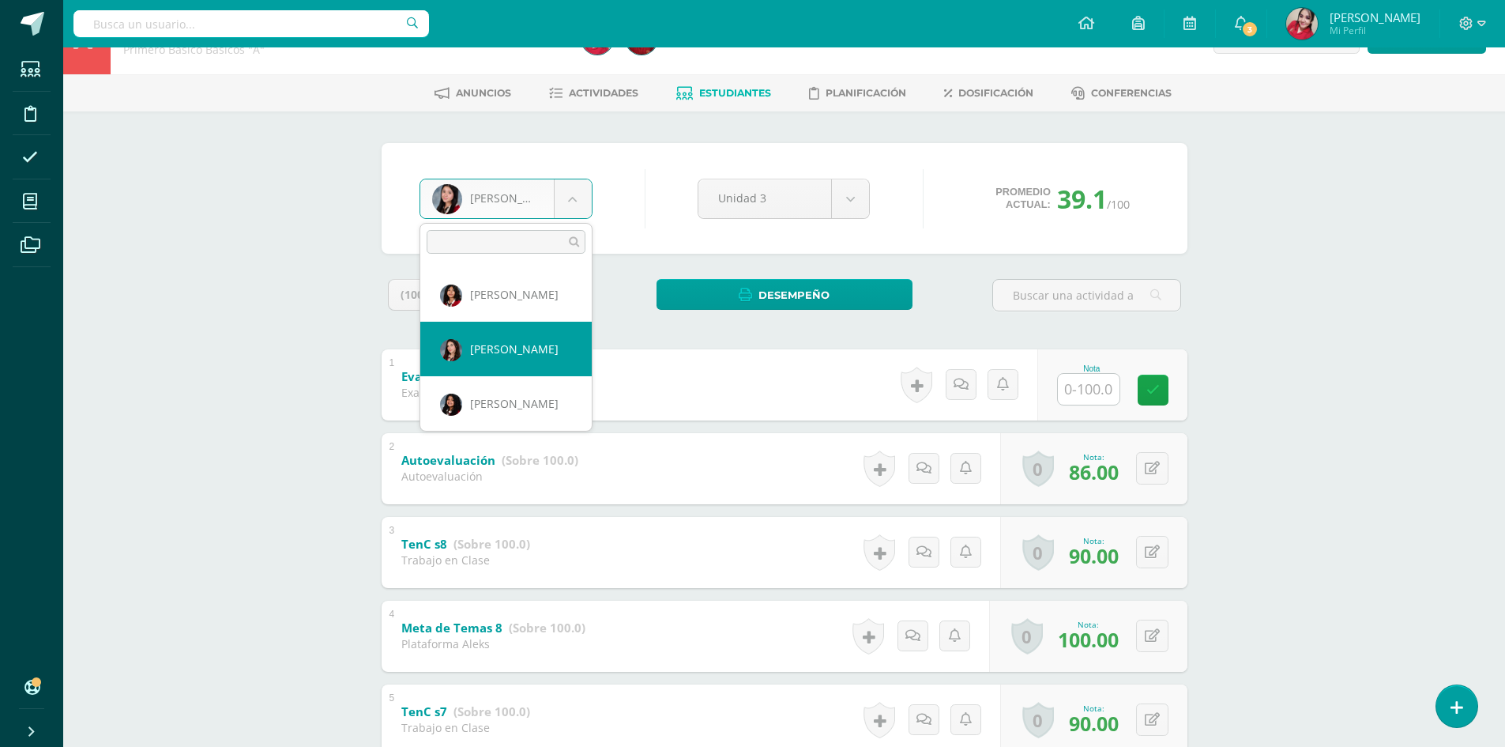
select select "205"
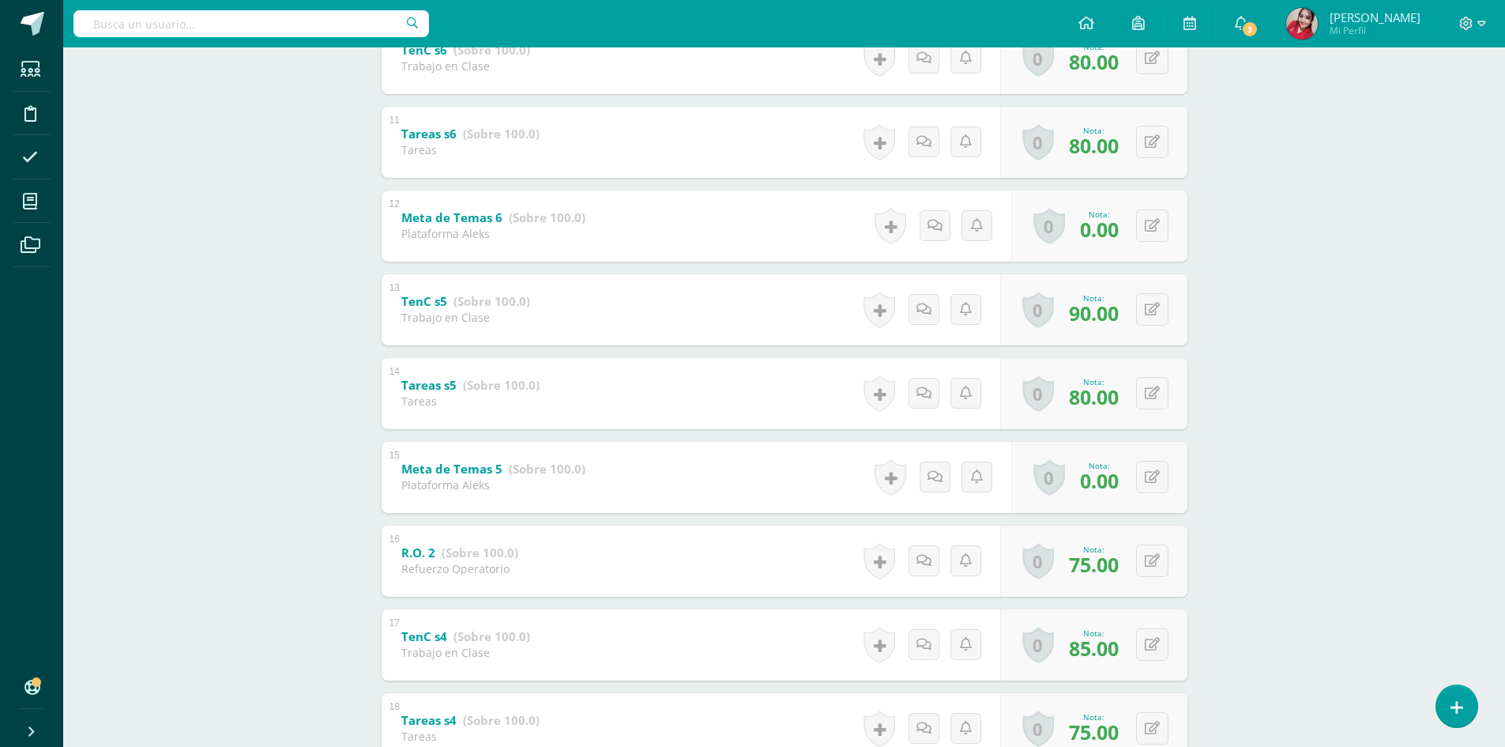
scroll to position [1410, 0]
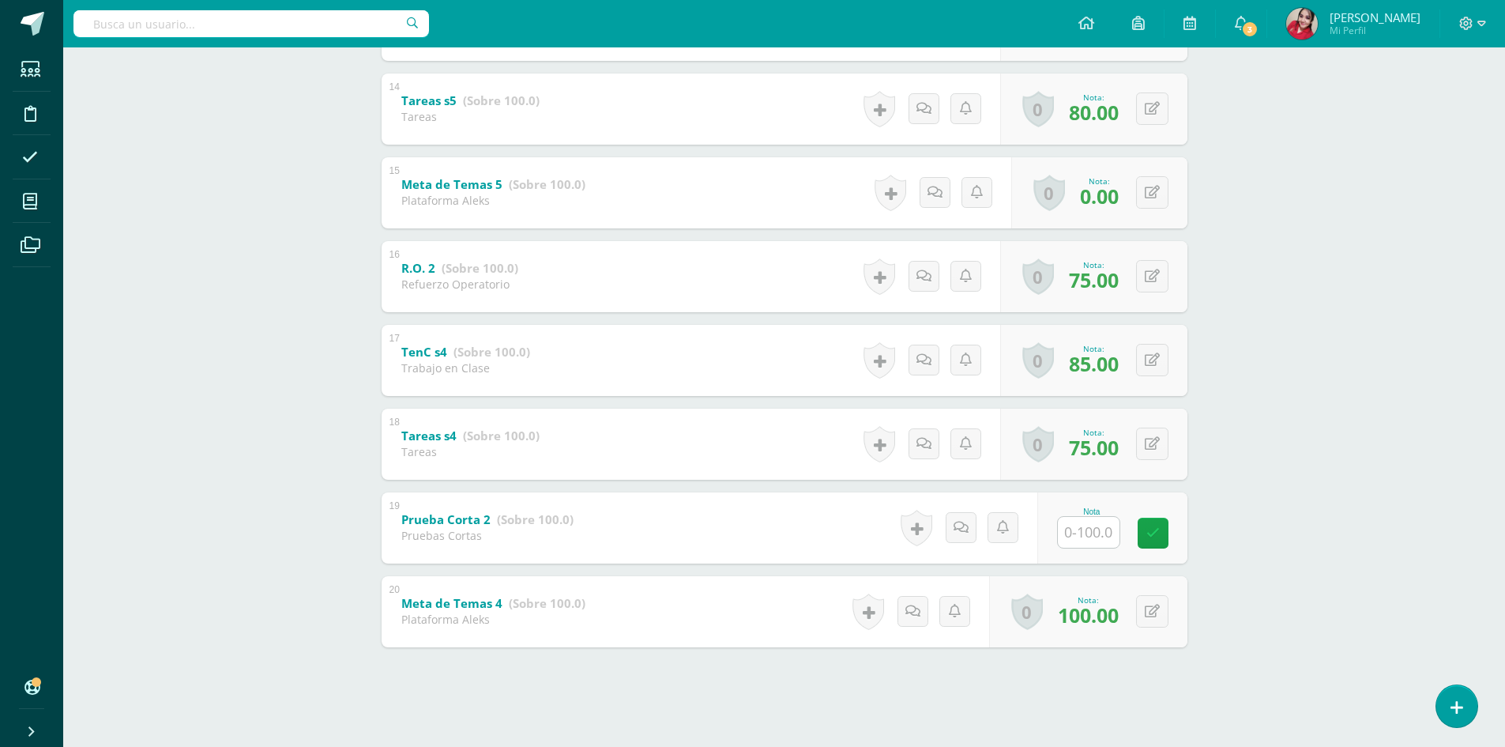
click at [1105, 529] on input "text" at bounding box center [1089, 532] width 62 height 31
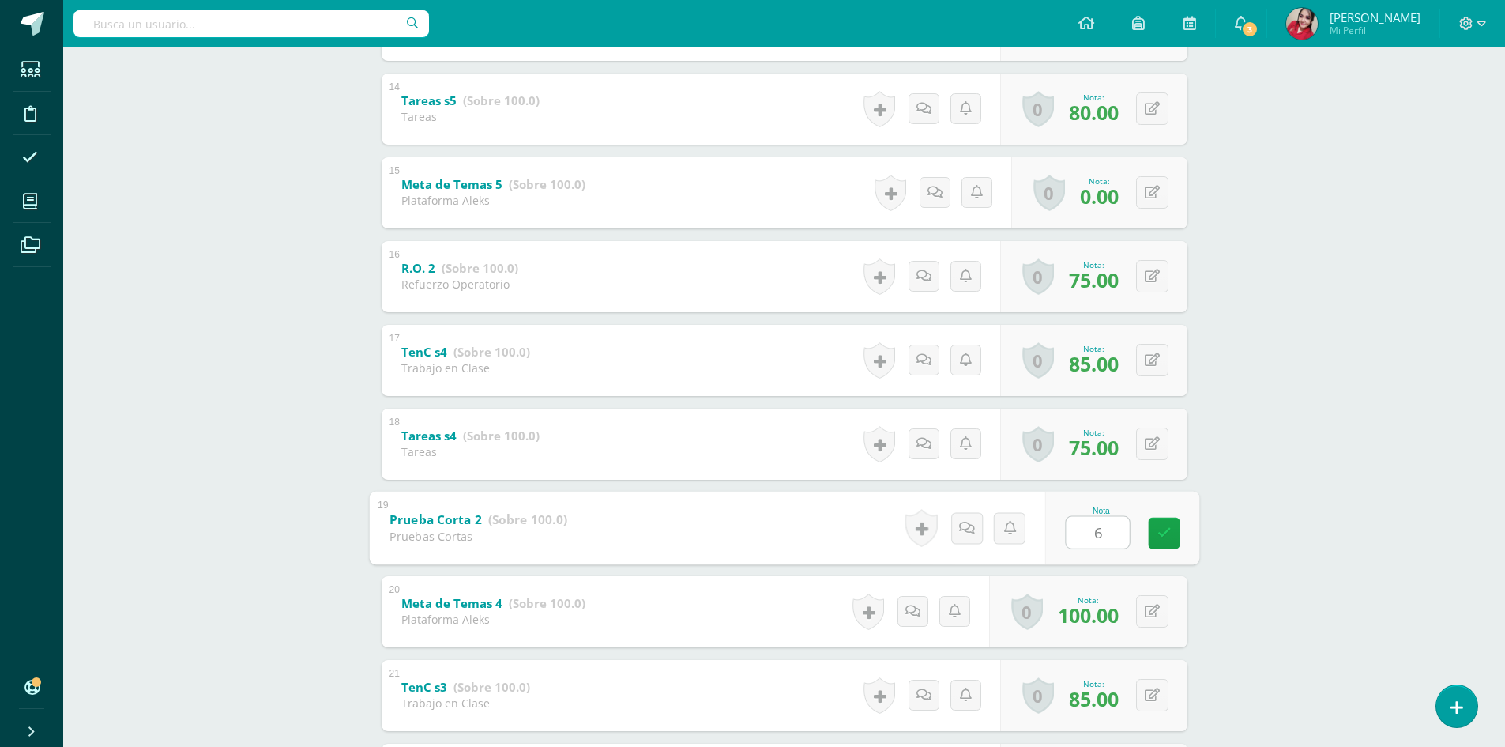
type input "60"
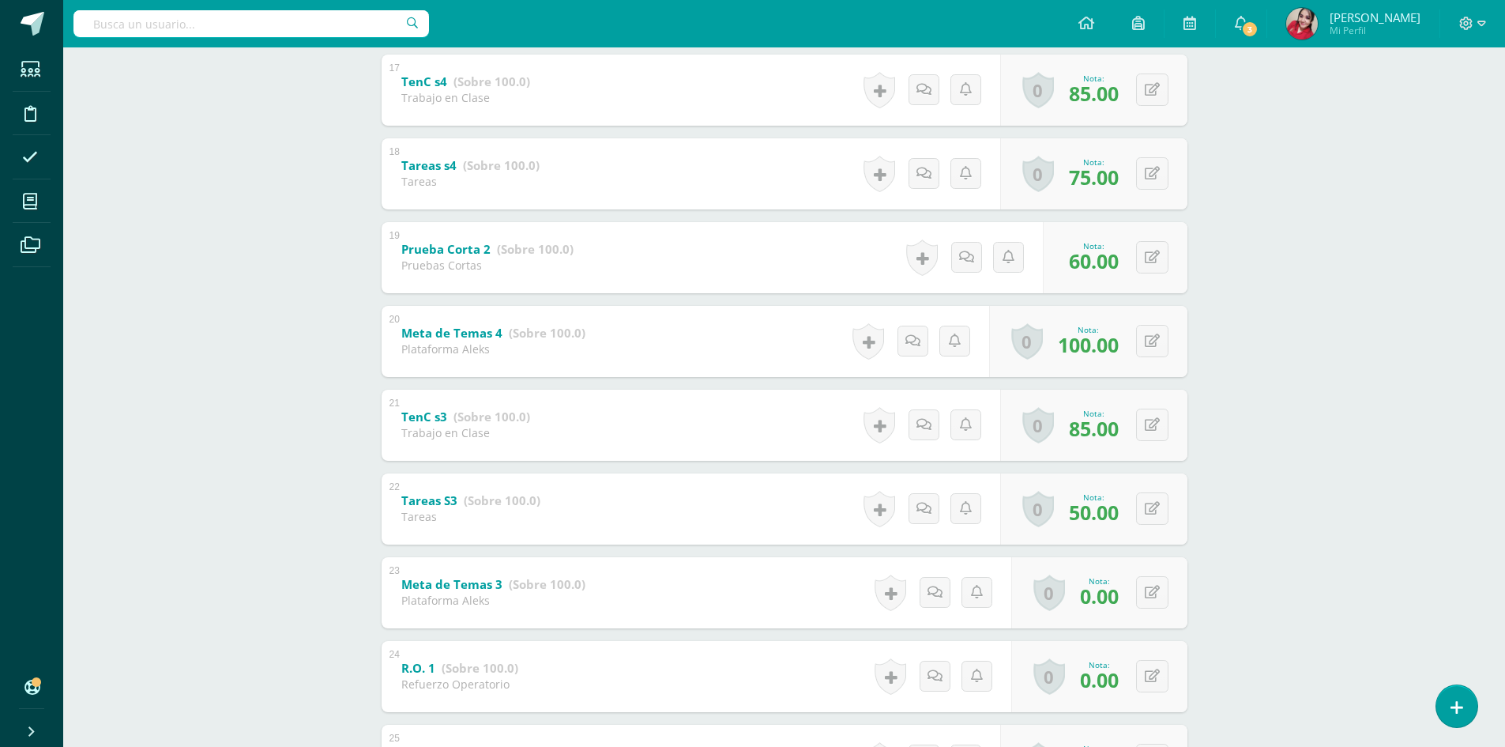
scroll to position [2042, 0]
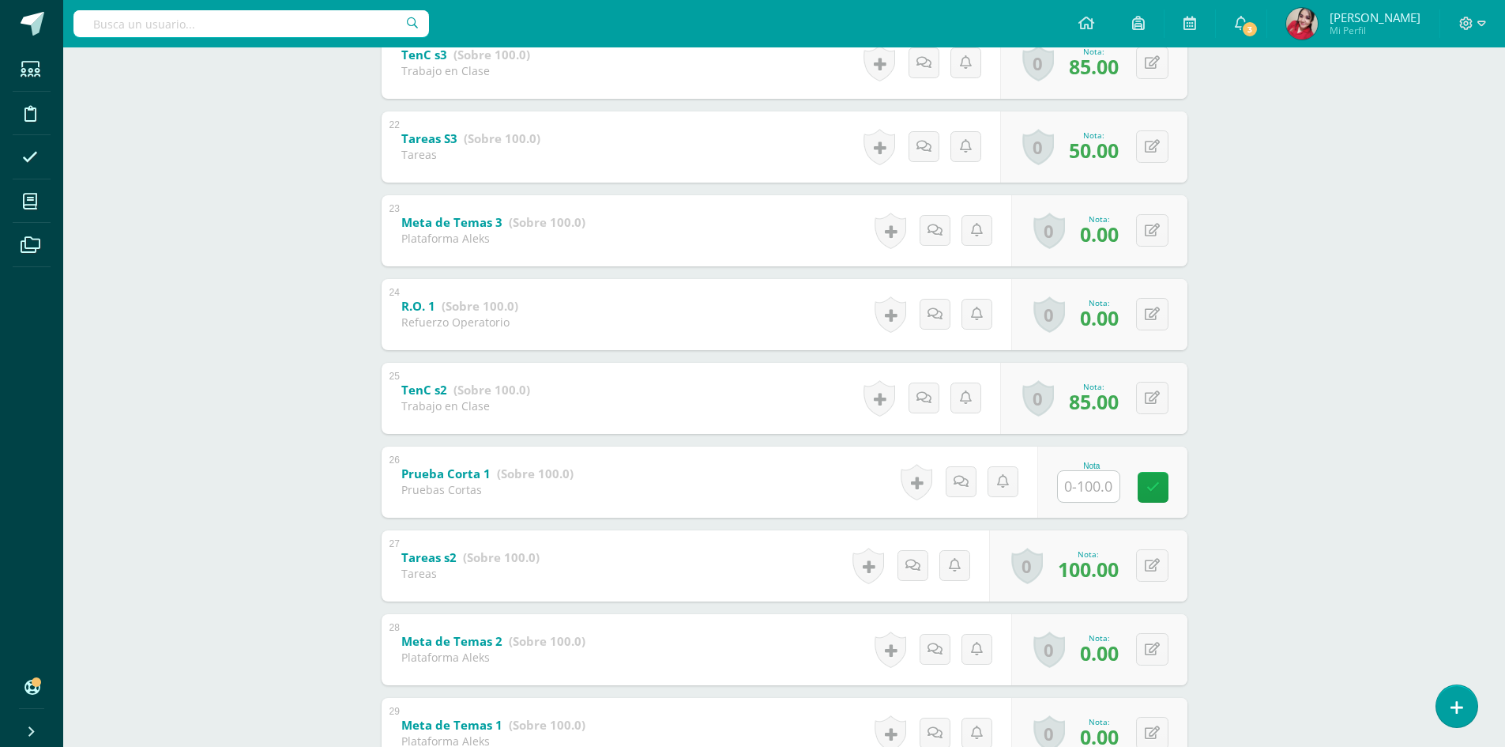
click at [1091, 484] on input "text" at bounding box center [1089, 486] width 62 height 31
type input "36"
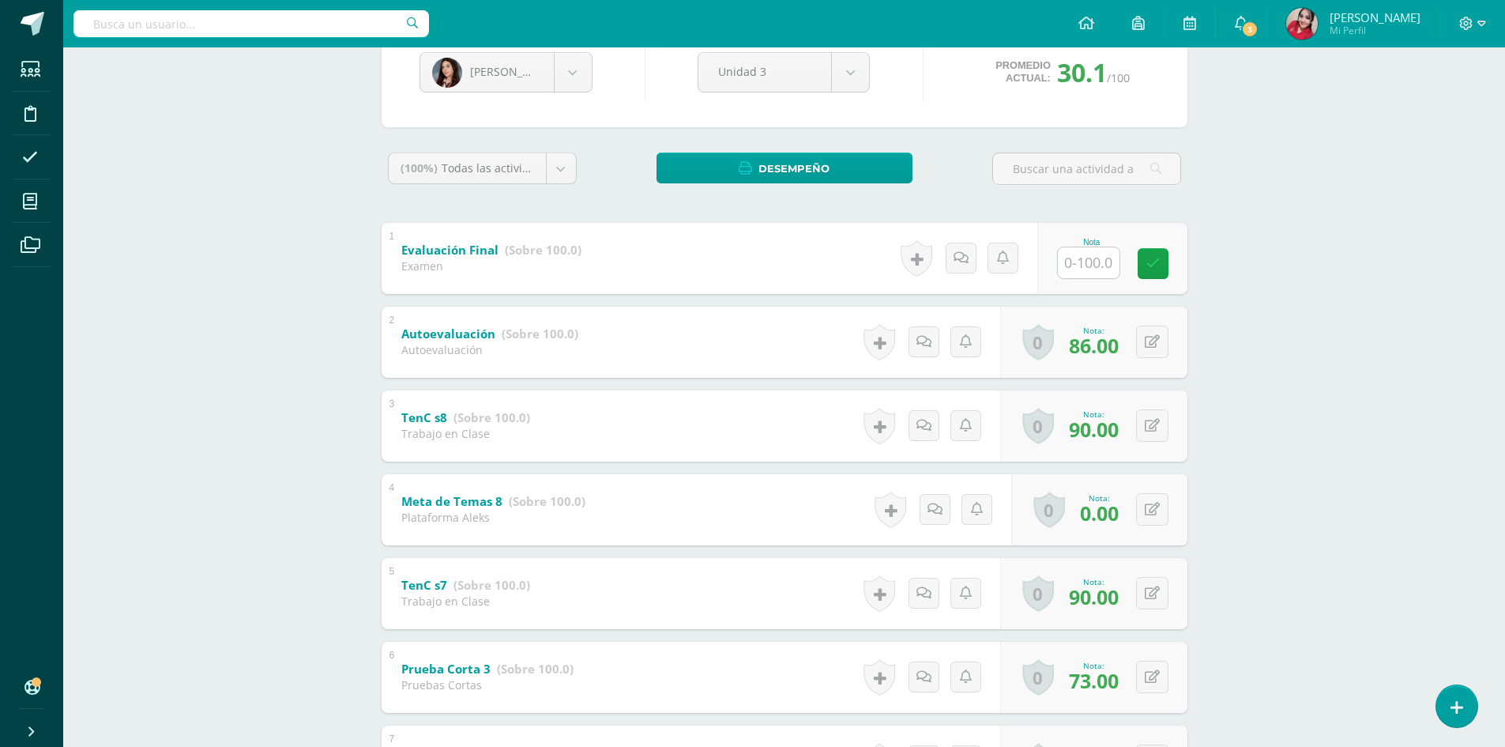
scroll to position [0, 0]
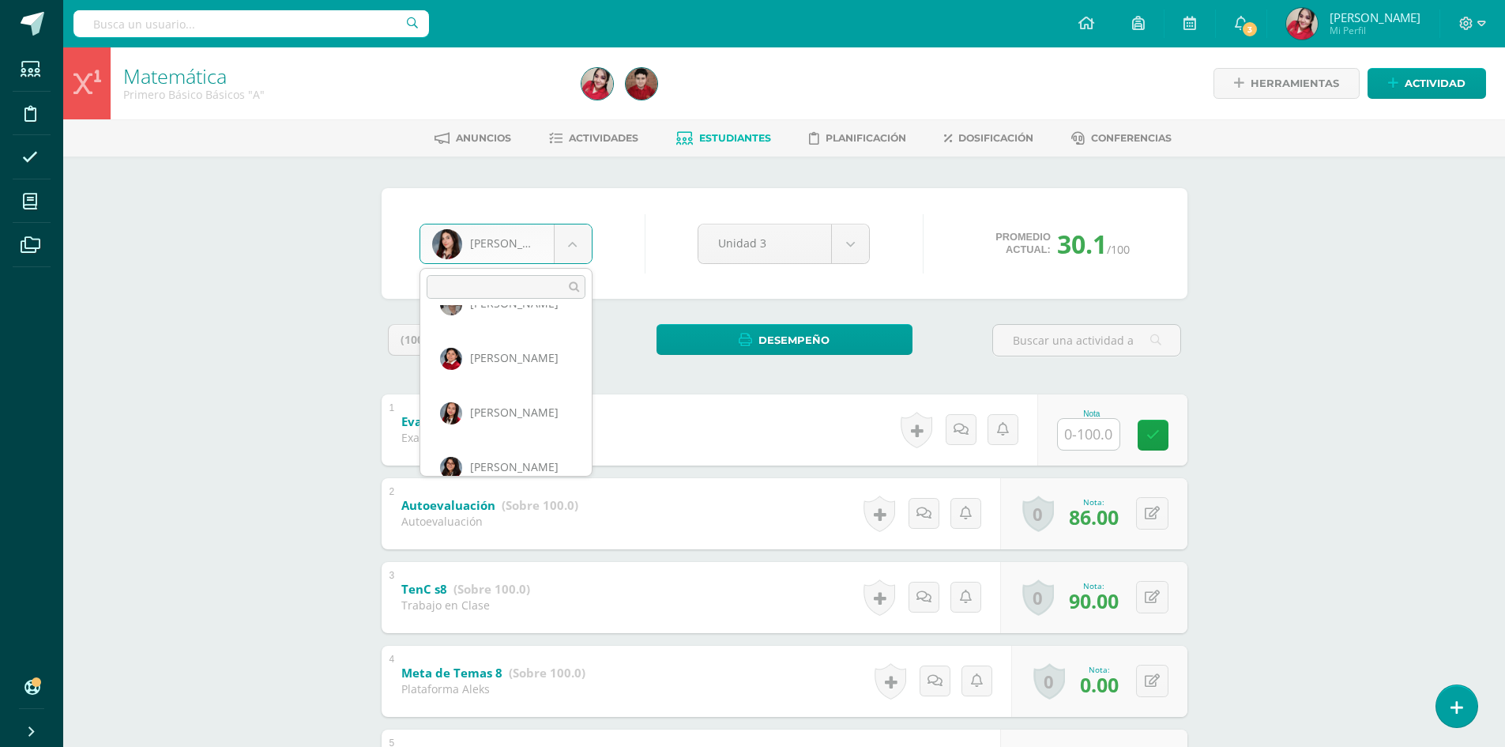
scroll to position [714, 0]
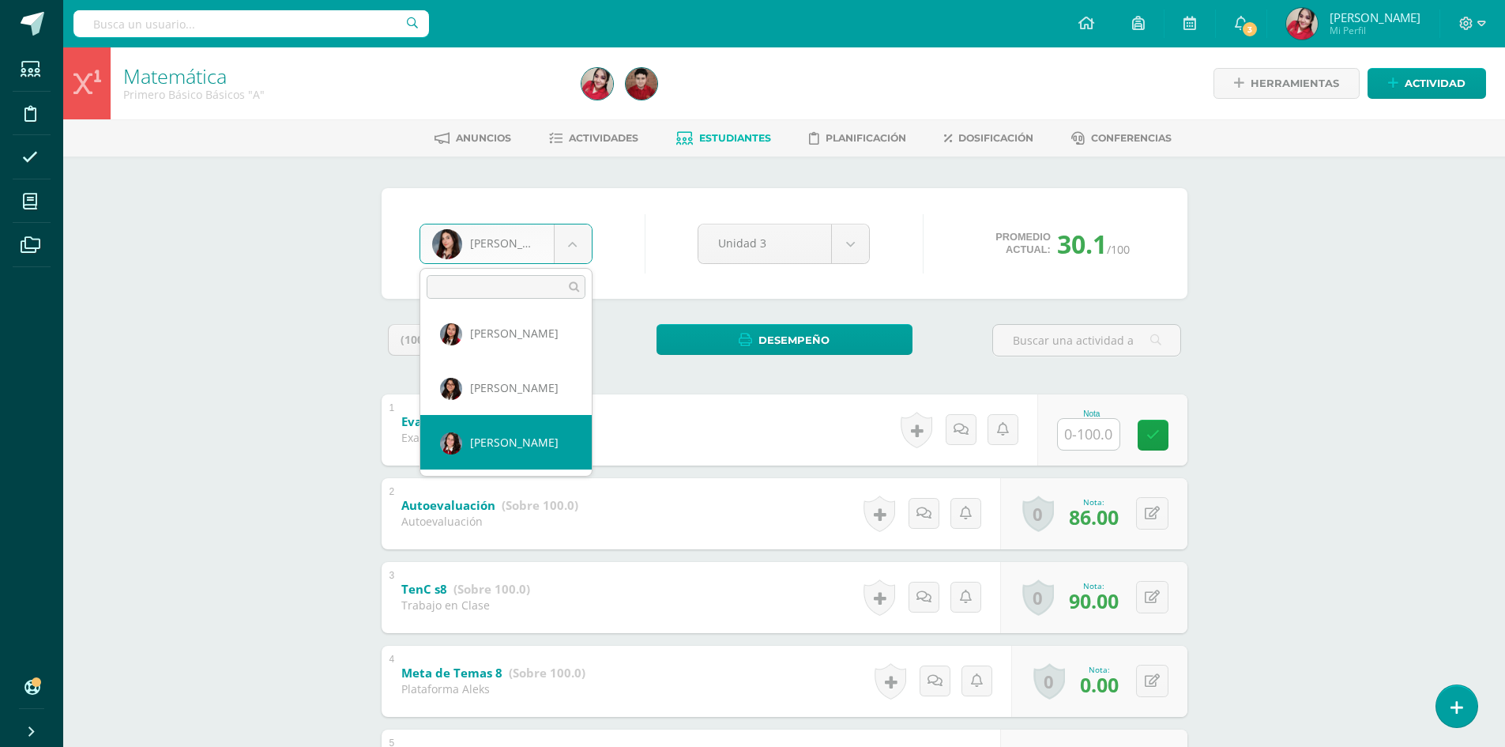
select select "185"
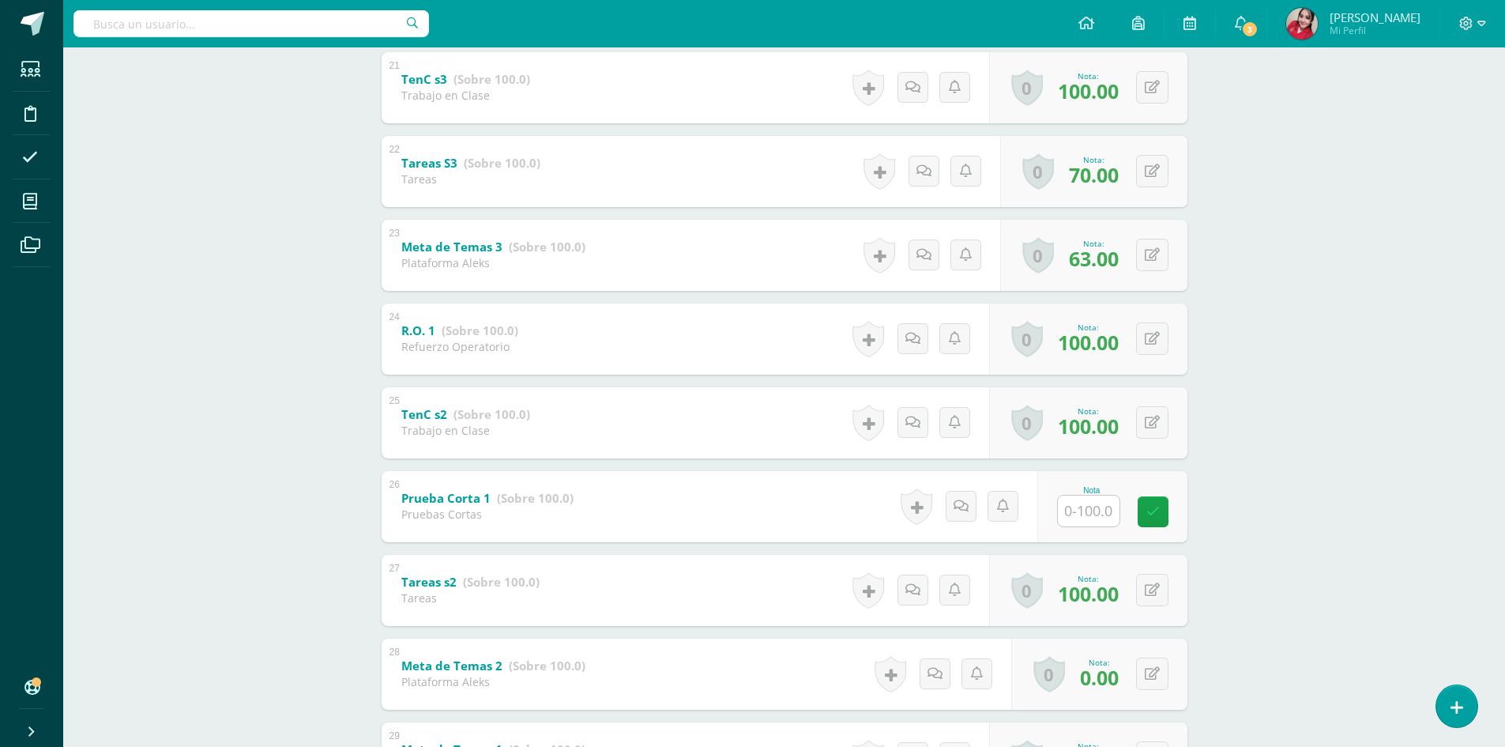
scroll to position [2247, 0]
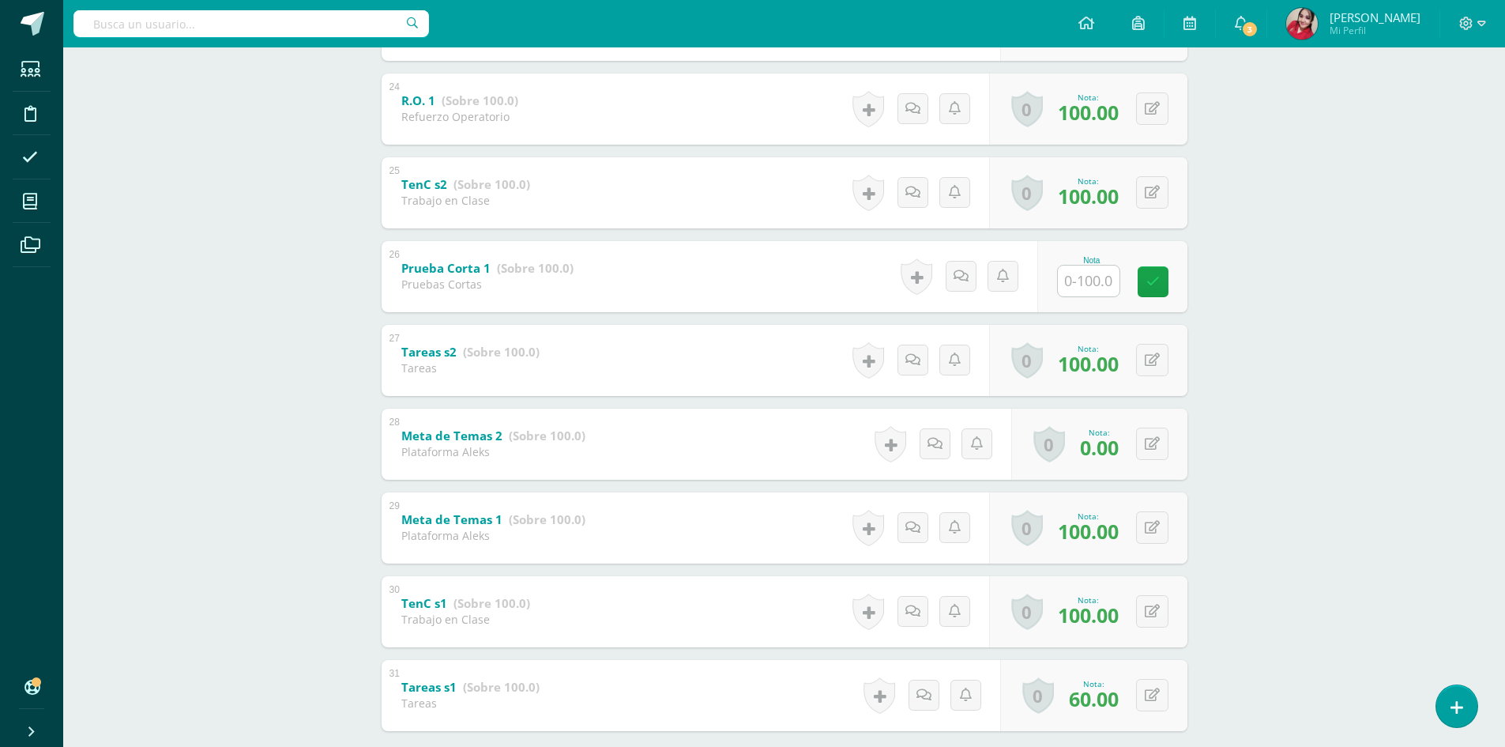
click at [1086, 284] on input "text" at bounding box center [1089, 280] width 62 height 31
type input "100"
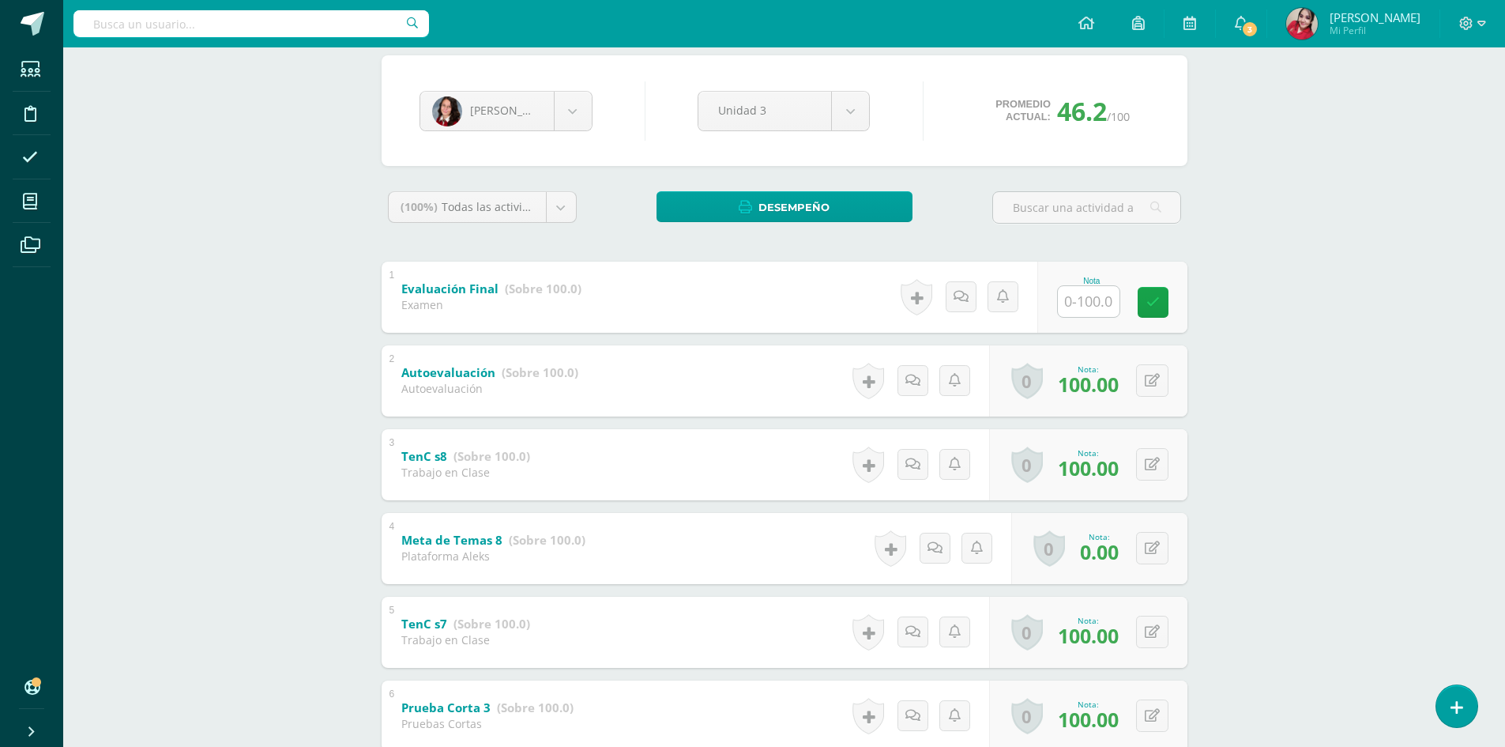
scroll to position [0, 0]
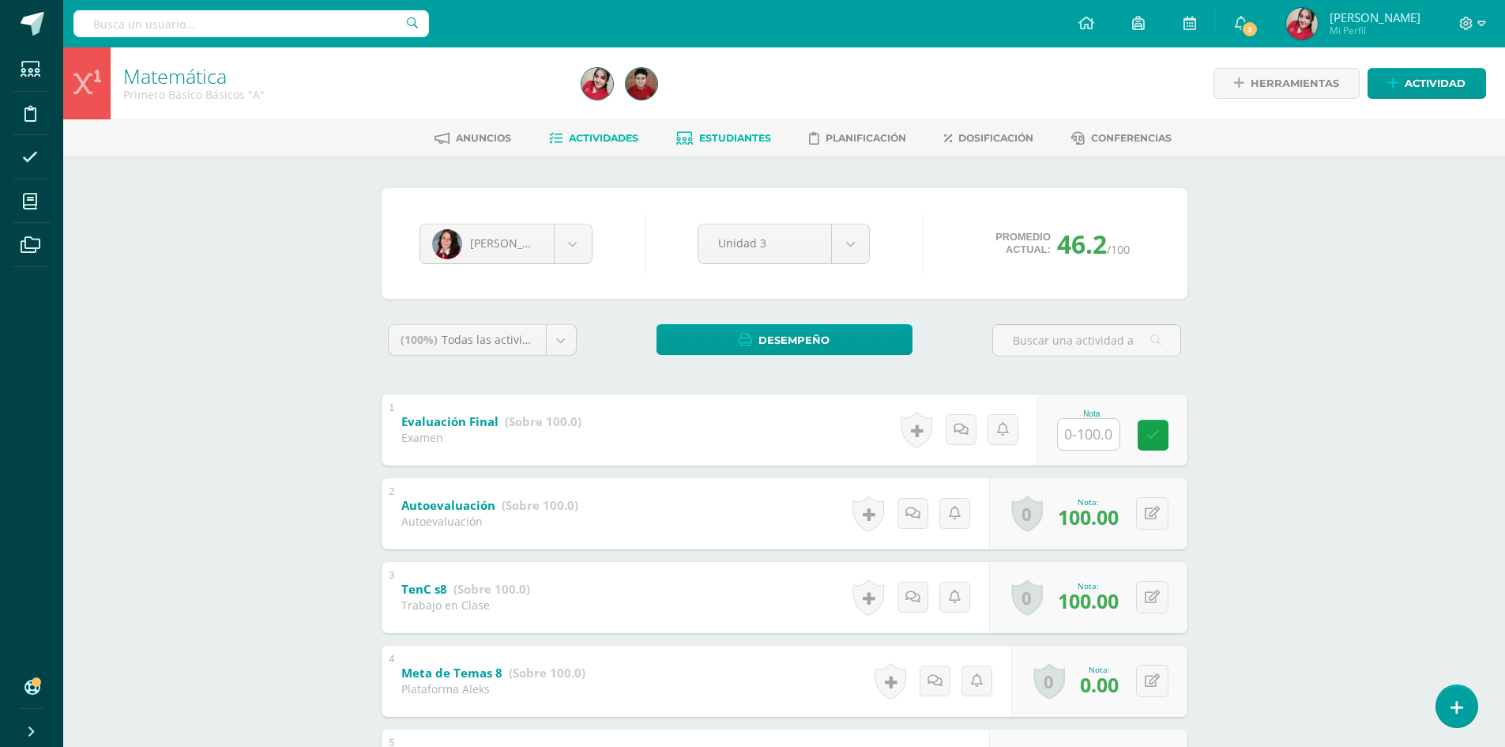
click at [618, 135] on span "Actividades" at bounding box center [604, 138] width 70 height 12
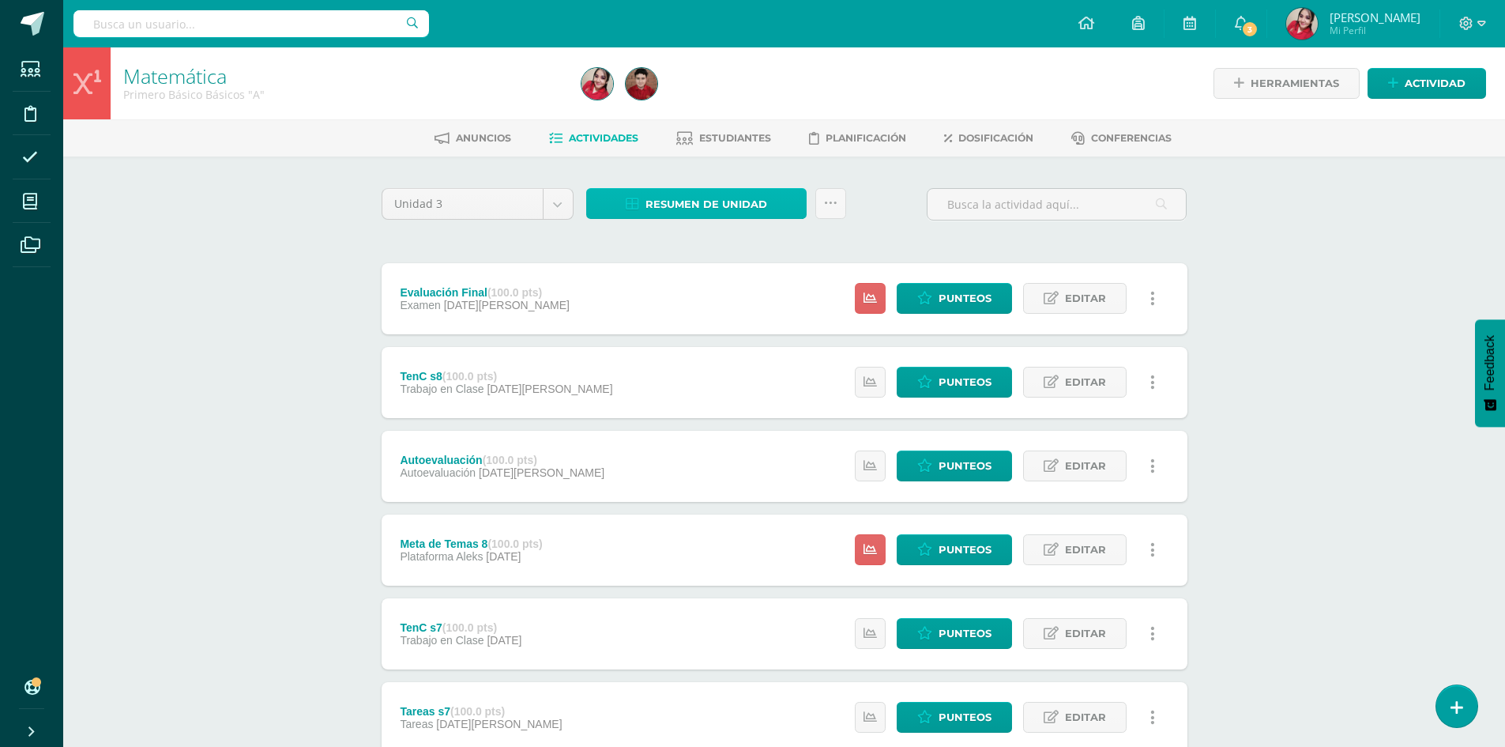
click at [691, 194] on span "Resumen de unidad" at bounding box center [707, 204] width 122 height 29
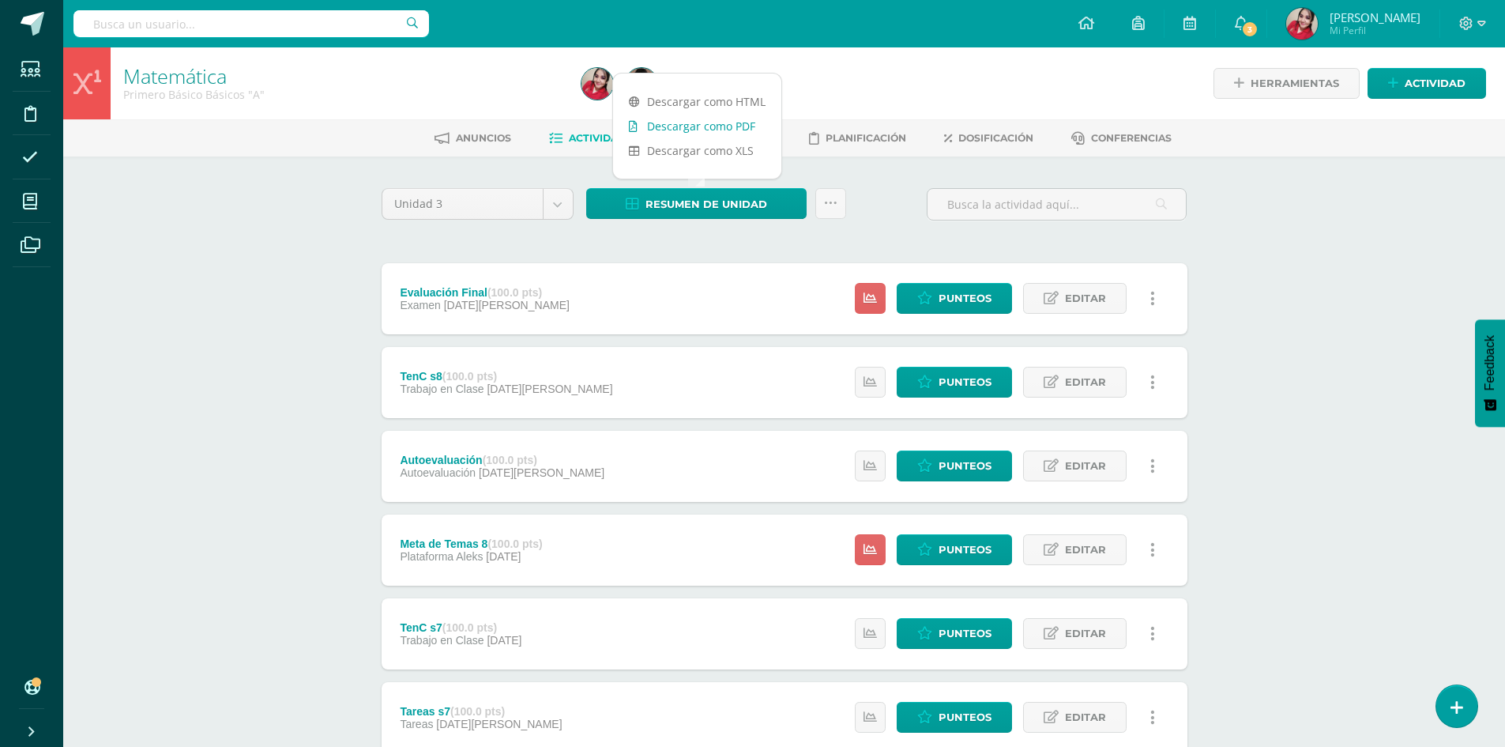
click at [681, 130] on link "Descargar como PDF" at bounding box center [697, 126] width 168 height 24
click at [822, 137] on link "Planificación" at bounding box center [857, 138] width 97 height 25
click at [725, 137] on span "Estudiantes" at bounding box center [735, 138] width 72 height 12
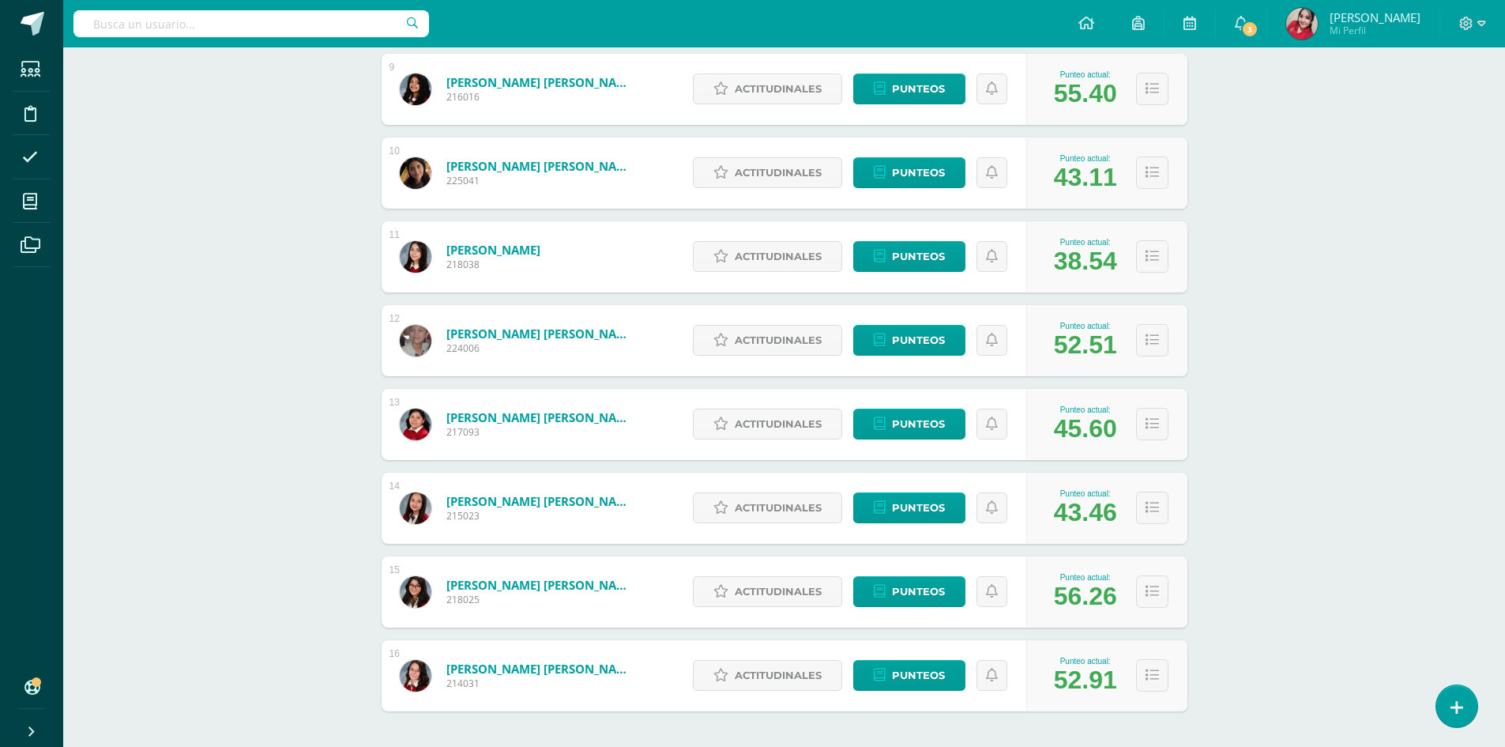
scroll to position [1030, 0]
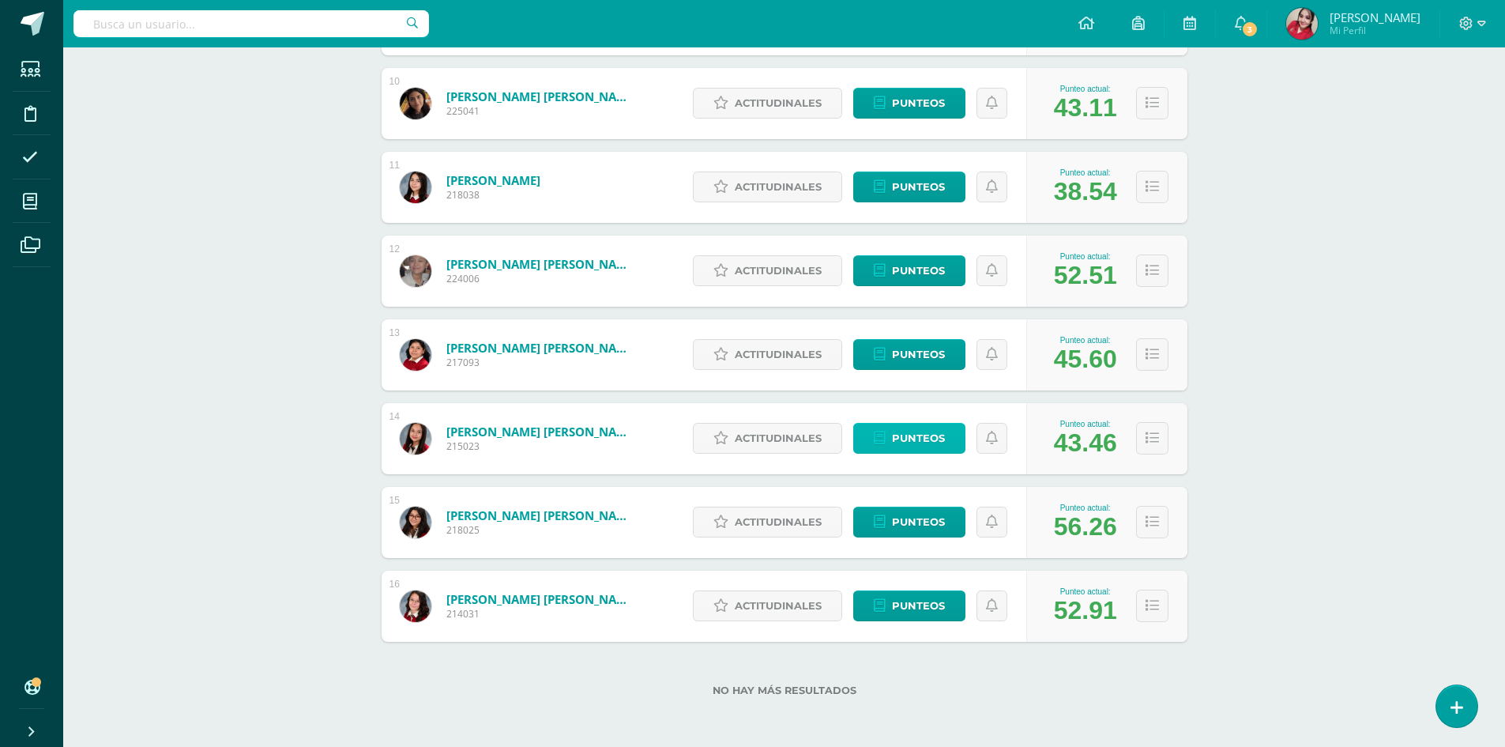
click at [923, 429] on span "Punteos" at bounding box center [918, 438] width 53 height 29
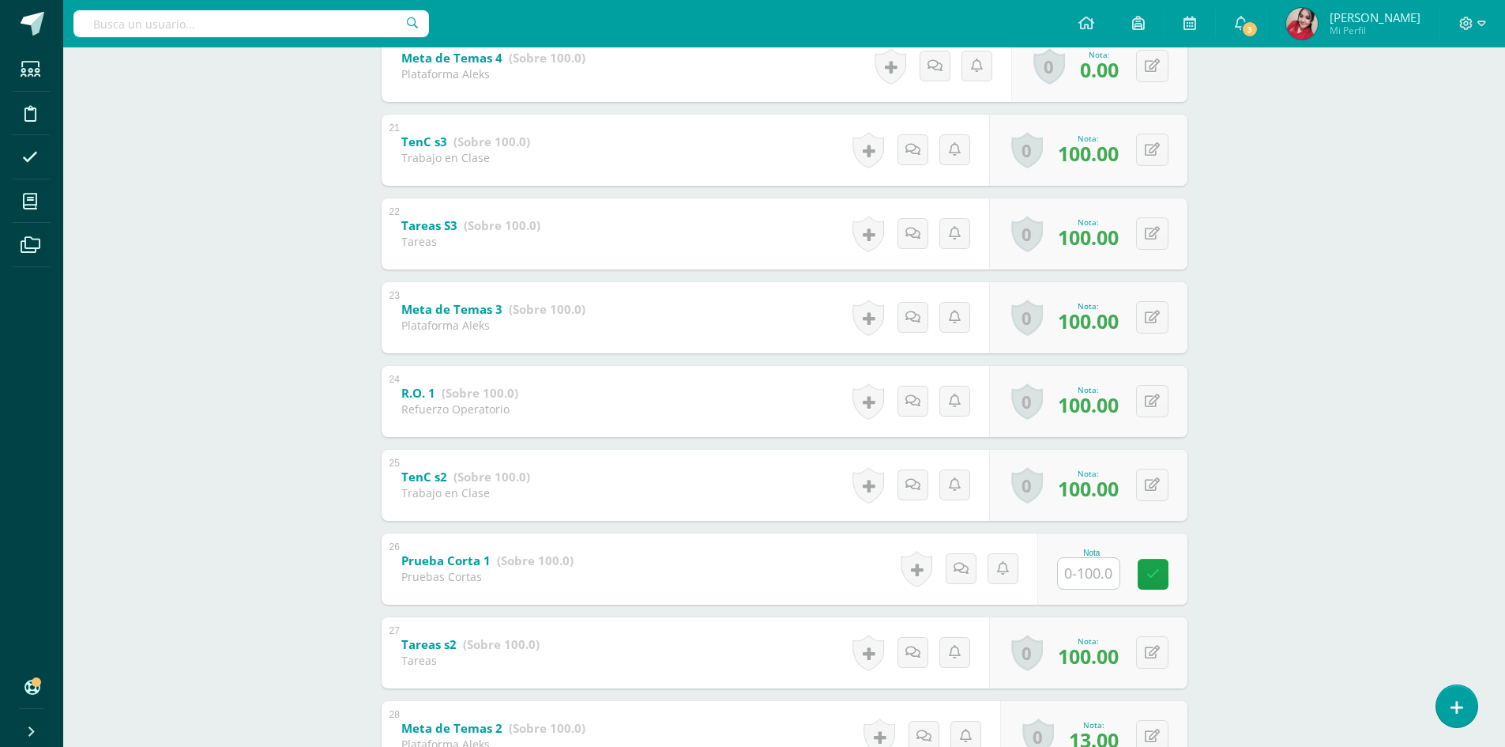
scroll to position [1963, 0]
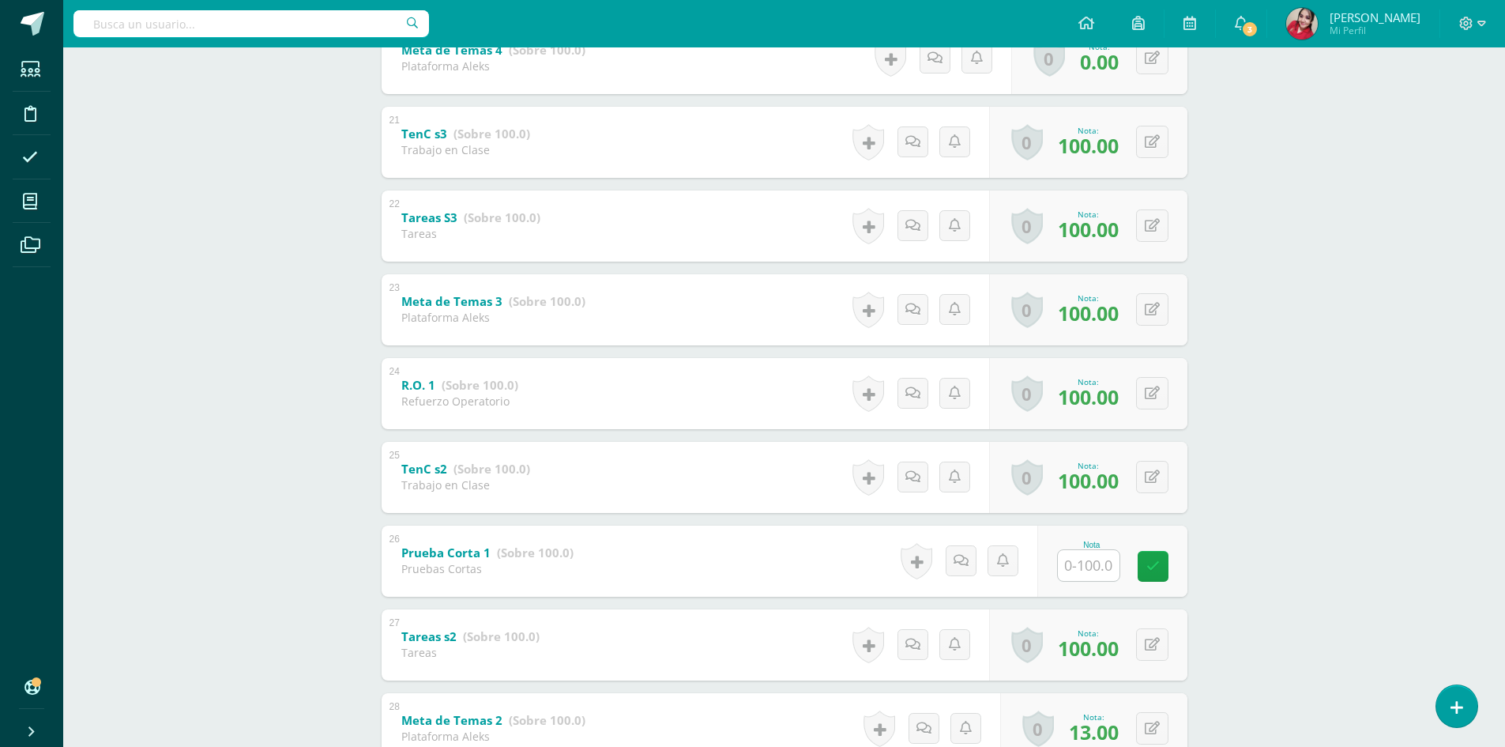
click at [1099, 575] on input "text" at bounding box center [1089, 565] width 62 height 31
type input "91"
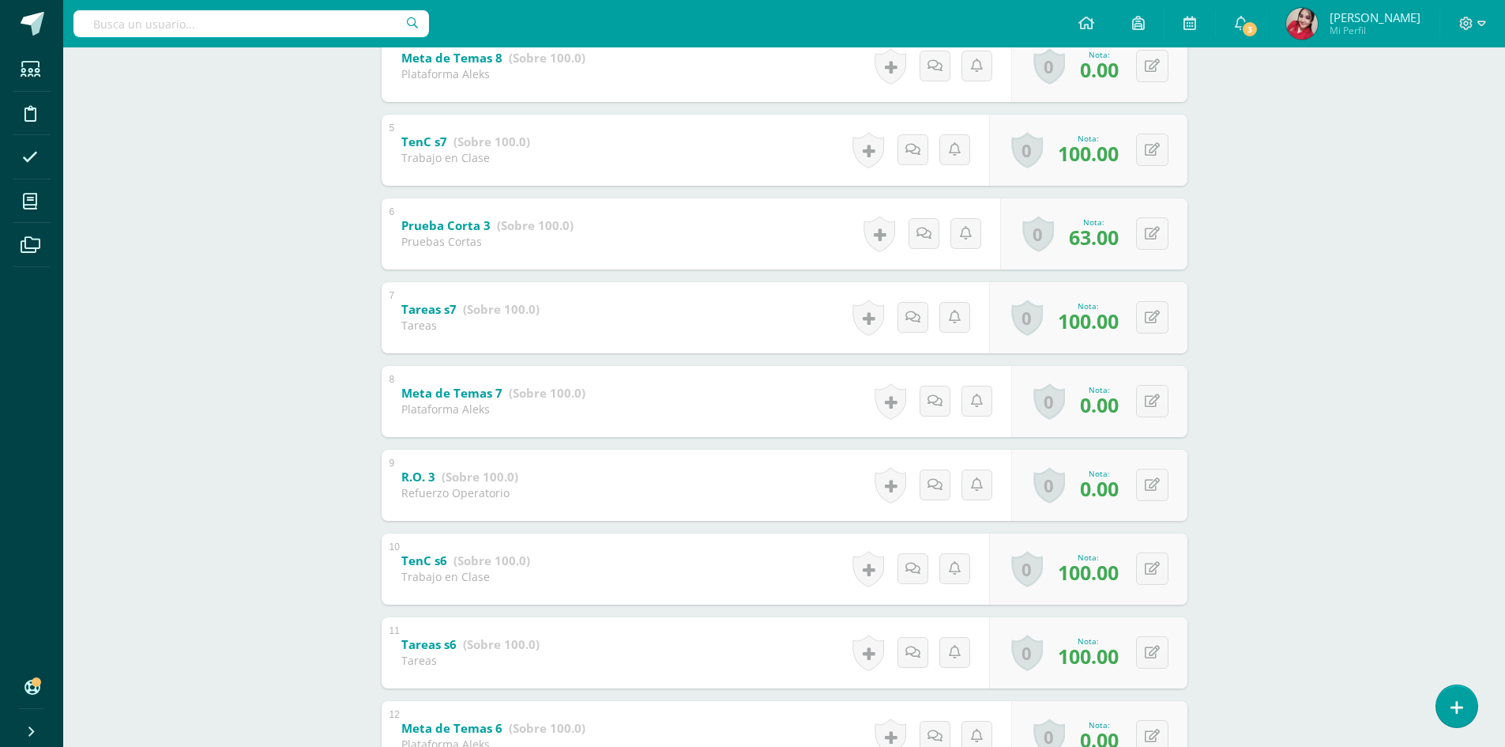
scroll to position [0, 0]
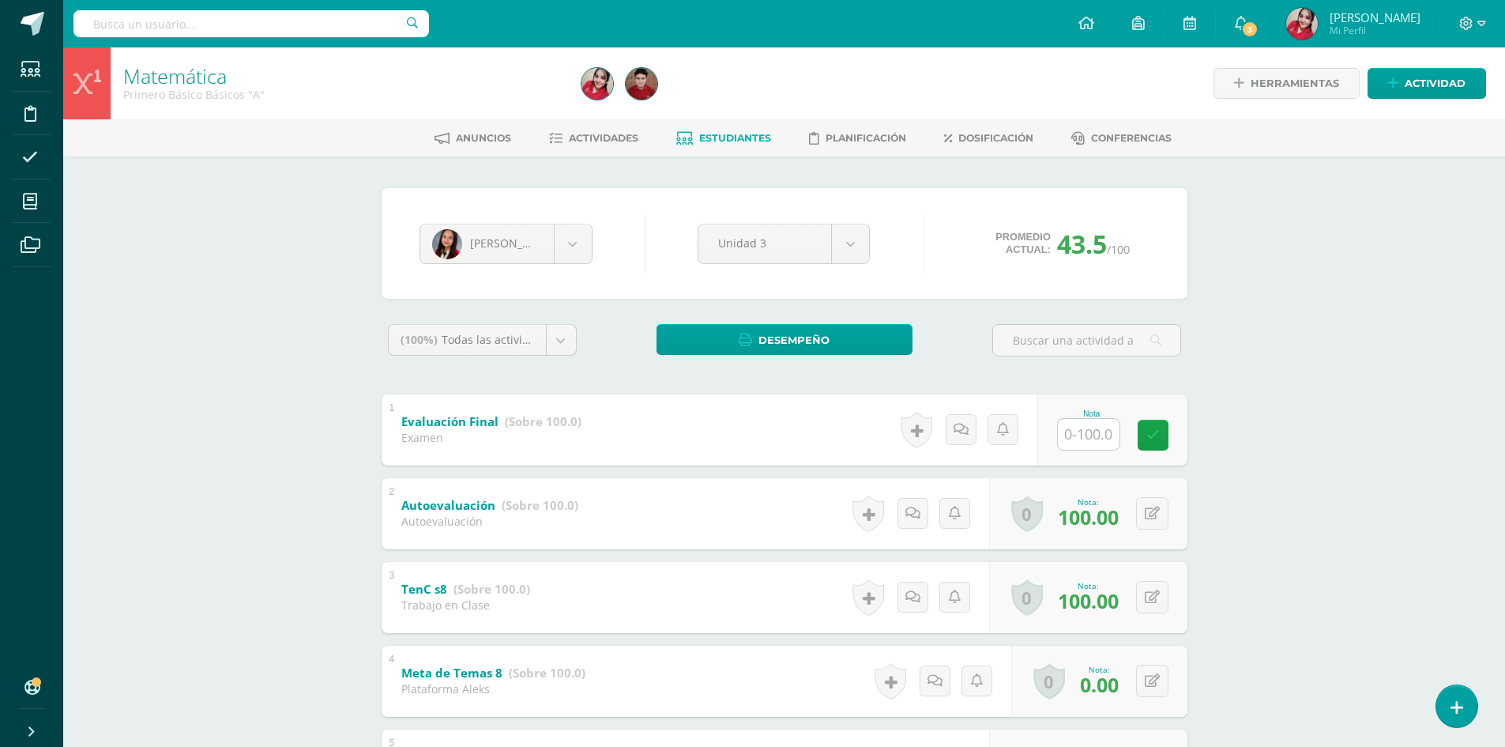
click at [739, 137] on span "Estudiantes" at bounding box center [735, 138] width 72 height 12
